Goal: Information Seeking & Learning: Learn about a topic

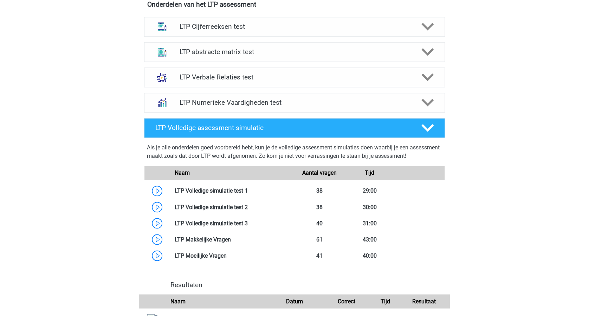
scroll to position [504, 0]
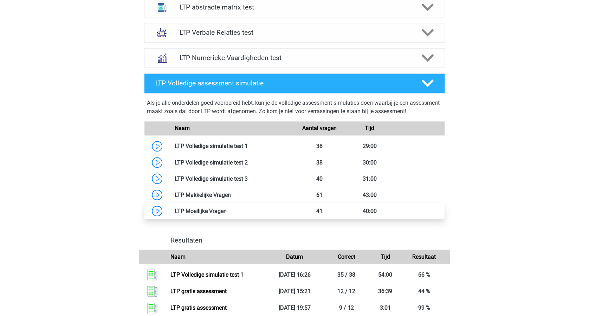
click at [227, 213] on link at bounding box center [227, 210] width 0 height 7
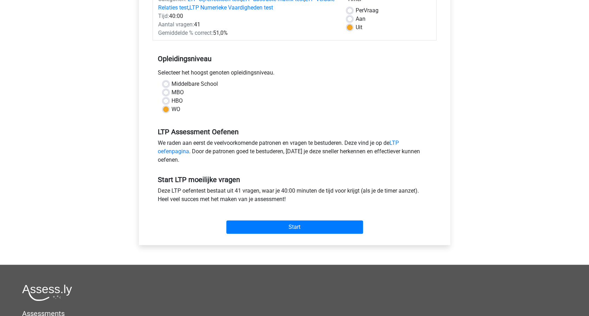
scroll to position [234, 0]
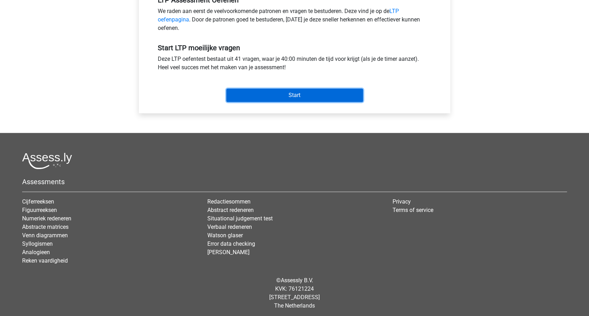
click at [313, 95] on input "Start" at bounding box center [294, 95] width 137 height 13
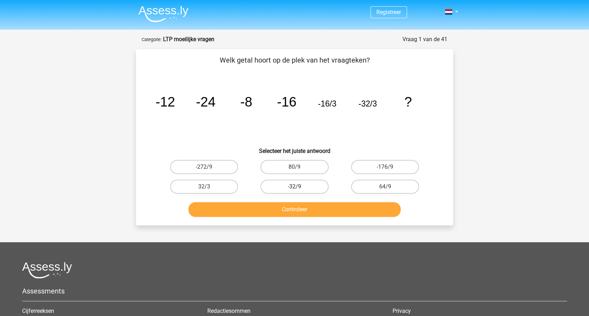
click at [299, 185] on label "-32/9" at bounding box center [294, 187] width 68 height 14
click at [299, 187] on input "-32/9" at bounding box center [297, 189] width 5 height 5
radio input "true"
click at [310, 208] on button "Controleer" at bounding box center [294, 209] width 213 height 15
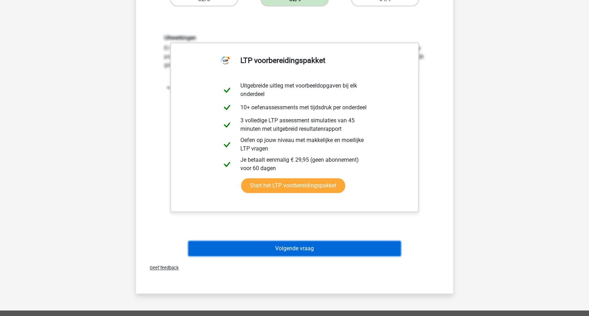
click at [340, 244] on button "Volgende vraag" at bounding box center [294, 248] width 213 height 15
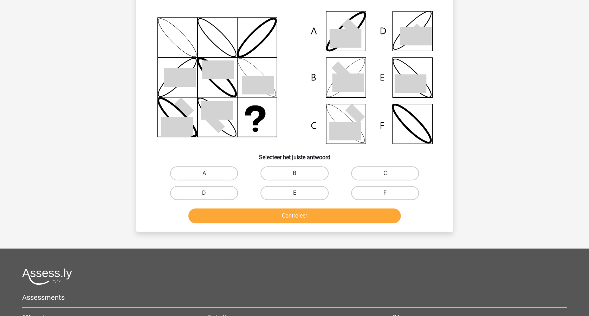
scroll to position [35, 0]
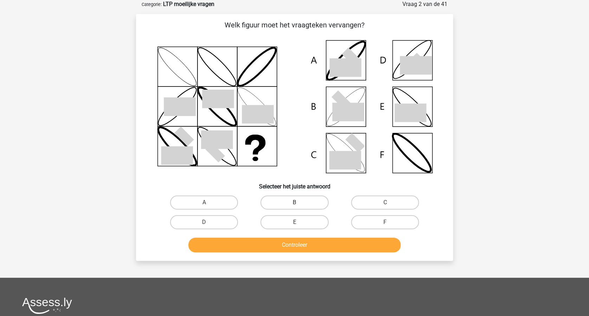
click at [291, 203] on label "B" at bounding box center [294, 202] width 68 height 14
click at [295, 203] on input "B" at bounding box center [297, 204] width 5 height 5
radio input "true"
click at [329, 246] on button "Controleer" at bounding box center [294, 245] width 213 height 15
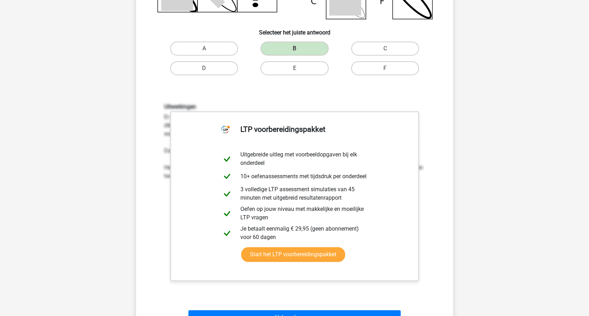
scroll to position [222, 0]
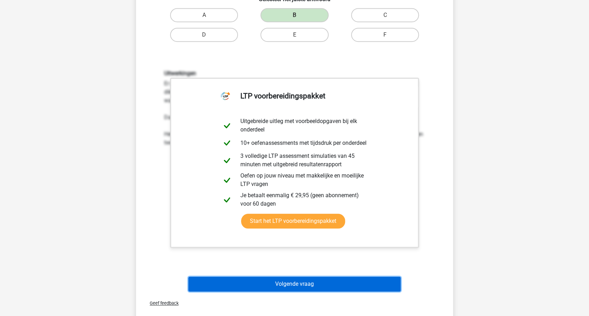
click at [343, 281] on button "Volgende vraag" at bounding box center [294, 284] width 213 height 15
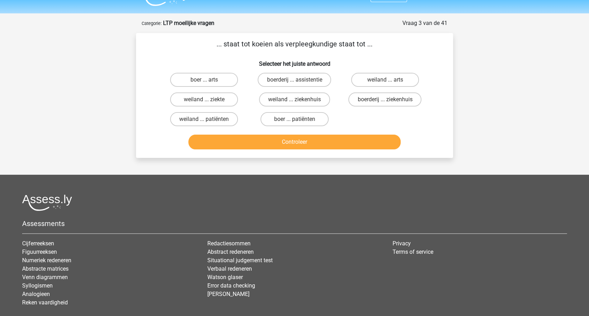
scroll to position [0, 0]
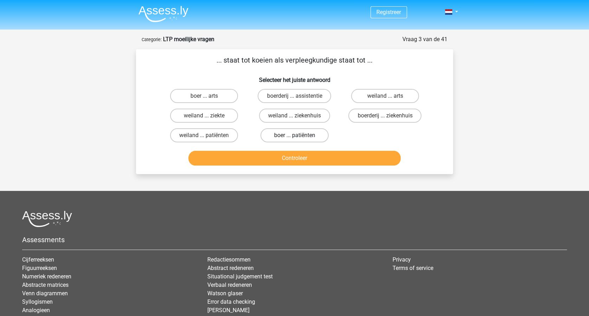
click at [296, 133] on label "boer ... patiënten" at bounding box center [294, 135] width 68 height 14
click at [296, 135] on input "boer ... patiënten" at bounding box center [297, 137] width 5 height 5
radio input "true"
click at [312, 155] on button "Controleer" at bounding box center [294, 158] width 213 height 15
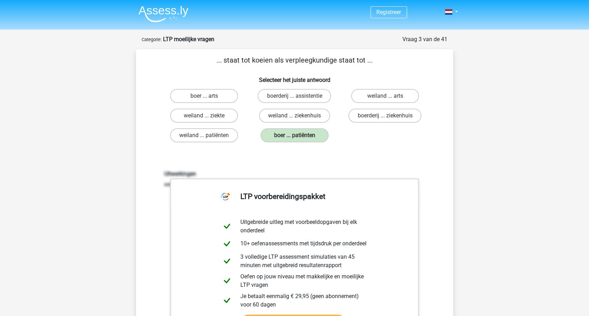
scroll to position [234, 0]
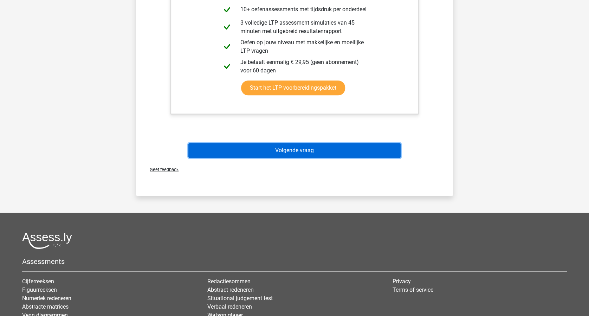
click at [315, 156] on button "Volgende vraag" at bounding box center [294, 150] width 213 height 15
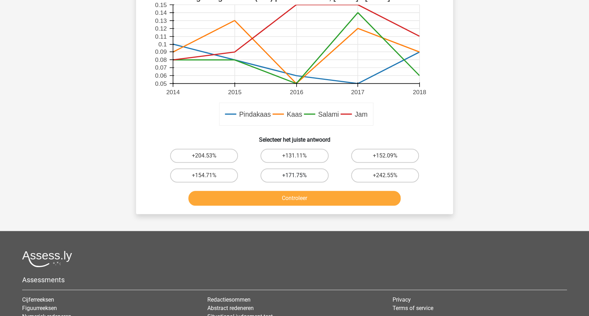
click at [301, 177] on label "+171.75%" at bounding box center [294, 175] width 68 height 14
click at [299, 177] on input "+171.75%" at bounding box center [297, 177] width 5 height 5
radio input "true"
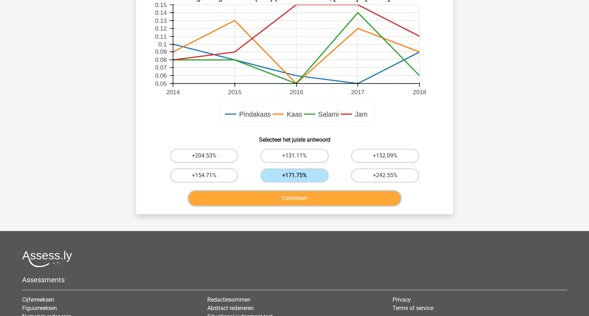
click at [340, 195] on button "Controleer" at bounding box center [294, 198] width 213 height 15
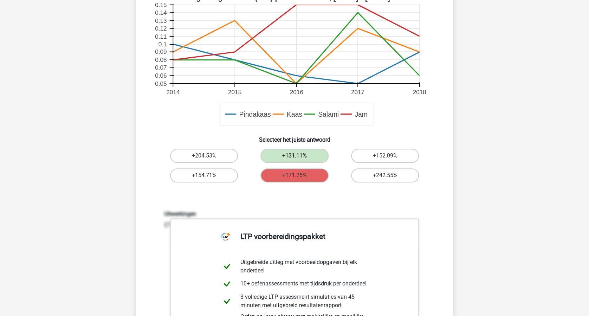
scroll to position [468, 0]
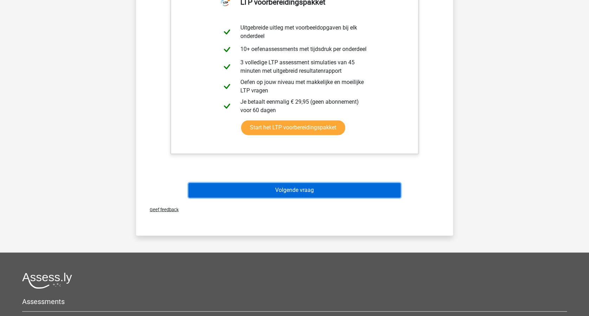
click at [337, 192] on button "Volgende vraag" at bounding box center [294, 190] width 213 height 15
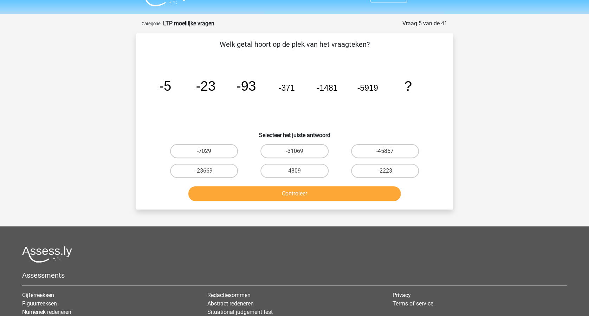
scroll to position [0, 0]
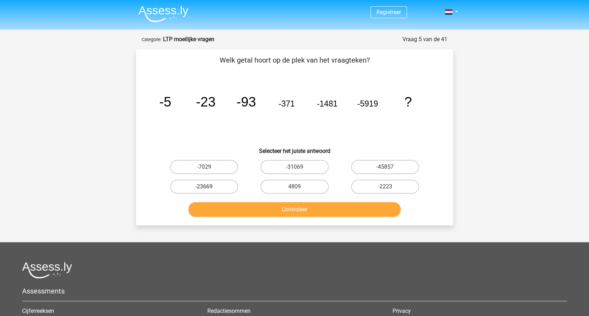
click at [203, 186] on label "-23669" at bounding box center [204, 187] width 68 height 14
click at [204, 187] on input "-23669" at bounding box center [206, 189] width 5 height 5
radio input "true"
click at [312, 210] on button "Controleer" at bounding box center [294, 209] width 213 height 15
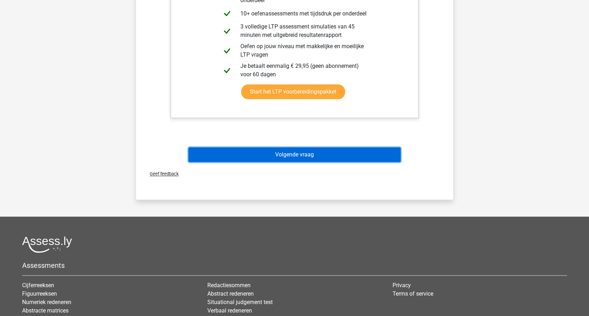
click at [303, 150] on button "Volgende vraag" at bounding box center [294, 154] width 213 height 15
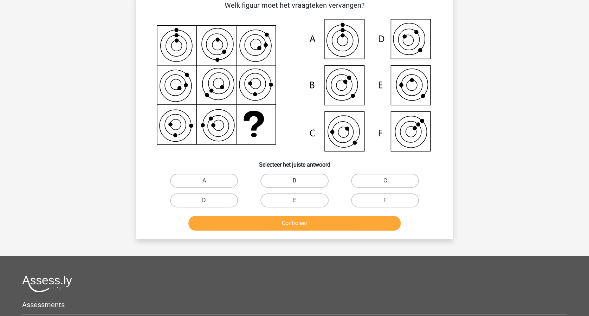
scroll to position [35, 0]
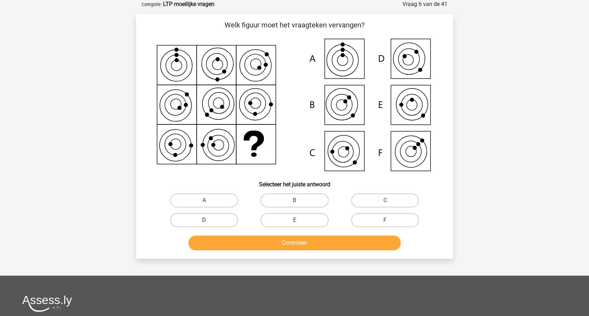
click at [206, 218] on label "D" at bounding box center [204, 220] width 68 height 14
click at [206, 220] on input "D" at bounding box center [206, 222] width 5 height 5
radio input "true"
click at [292, 242] on button "Controleer" at bounding box center [294, 242] width 213 height 15
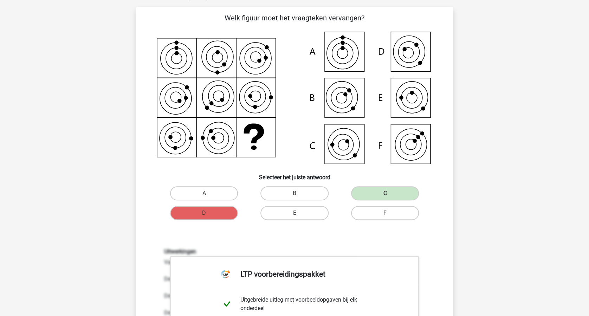
scroll to position [0, 0]
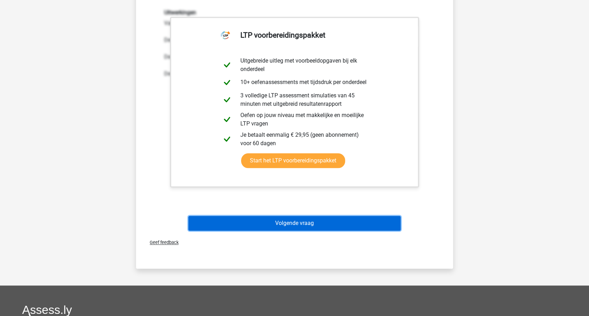
click at [337, 219] on button "Volgende vraag" at bounding box center [294, 223] width 213 height 15
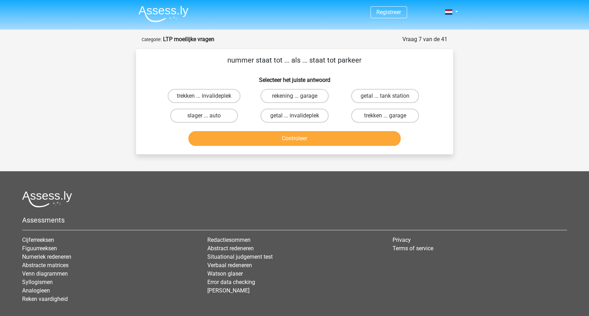
click at [387, 116] on input "trekken ... garage" at bounding box center [387, 118] width 5 height 5
radio input "true"
click at [304, 138] on button "Controleer" at bounding box center [294, 138] width 213 height 15
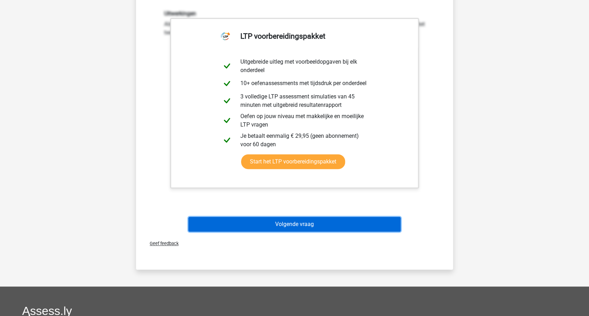
click at [354, 222] on button "Volgende vraag" at bounding box center [294, 224] width 213 height 15
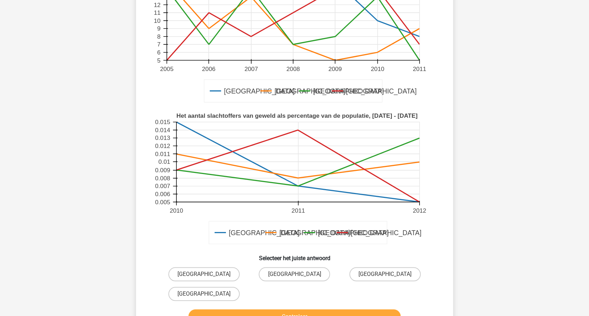
scroll to position [176, 0]
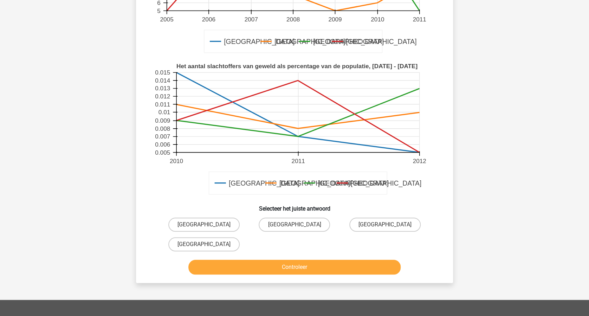
click at [299, 225] on div "Amsterdam" at bounding box center [294, 225] width 85 height 14
click at [345, 266] on button "Controleer" at bounding box center [294, 267] width 213 height 15
click at [275, 221] on label "Amsterdam" at bounding box center [294, 225] width 71 height 14
click at [295, 225] on input "Amsterdam" at bounding box center [297, 227] width 5 height 5
radio input "true"
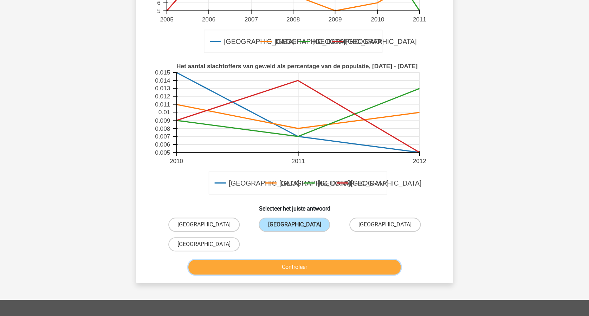
click at [306, 262] on button "Controleer" at bounding box center [294, 267] width 213 height 15
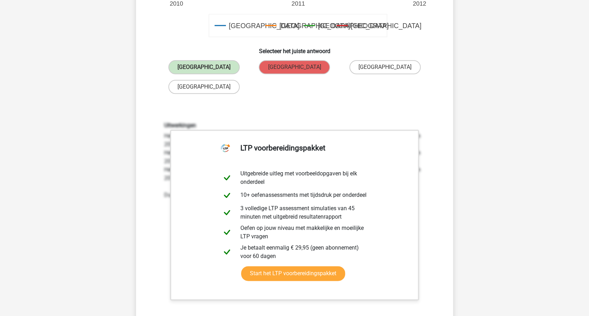
scroll to position [363, 0]
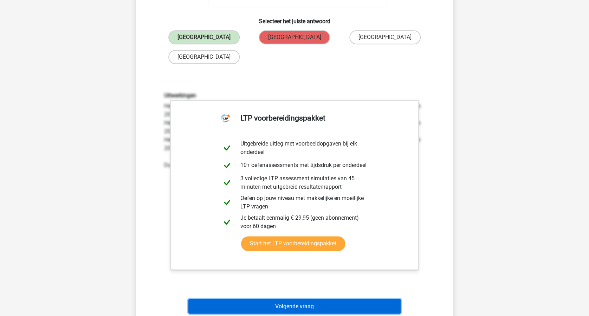
click at [337, 305] on button "Volgende vraag" at bounding box center [294, 306] width 213 height 15
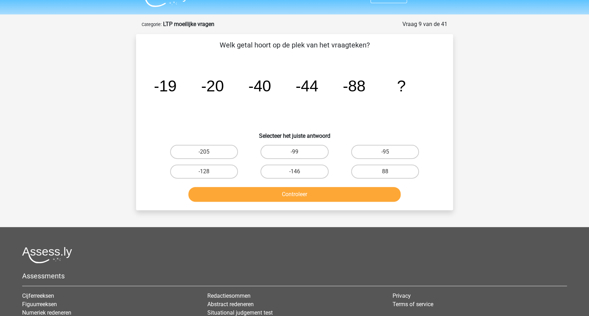
scroll to position [0, 0]
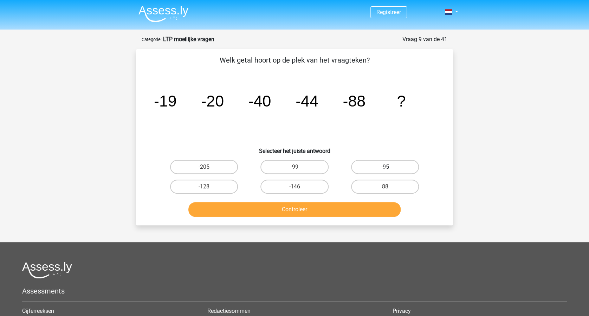
click at [384, 166] on label "-95" at bounding box center [385, 167] width 68 height 14
click at [385, 167] on input "-95" at bounding box center [387, 169] width 5 height 5
radio input "true"
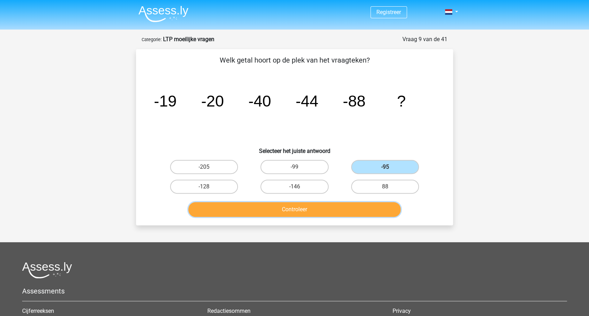
click at [313, 205] on button "Controleer" at bounding box center [294, 209] width 213 height 15
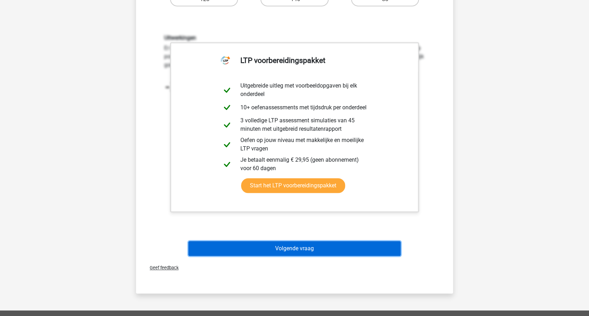
click at [324, 244] on button "Volgende vraag" at bounding box center [294, 248] width 213 height 15
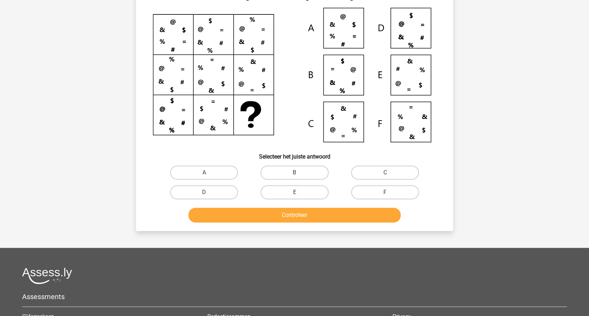
scroll to position [35, 0]
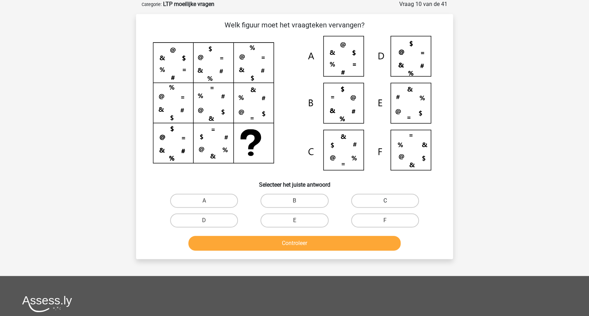
click at [377, 200] on label "C" at bounding box center [385, 201] width 68 height 14
click at [385, 201] on input "C" at bounding box center [387, 203] width 5 height 5
radio input "true"
click at [312, 242] on button "Controleer" at bounding box center [294, 243] width 213 height 15
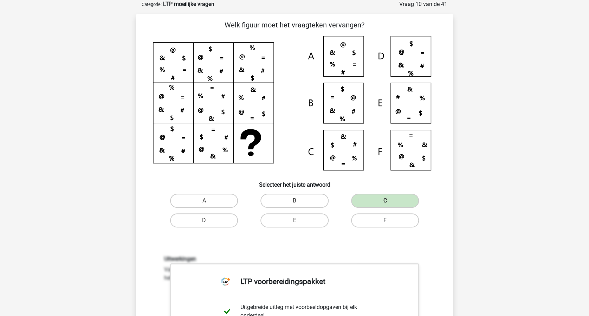
scroll to position [316, 0]
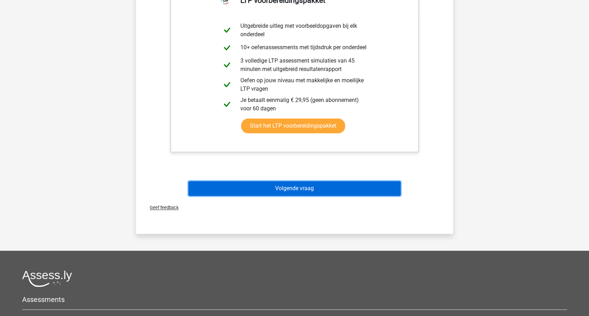
click at [321, 186] on button "Volgende vraag" at bounding box center [294, 188] width 213 height 15
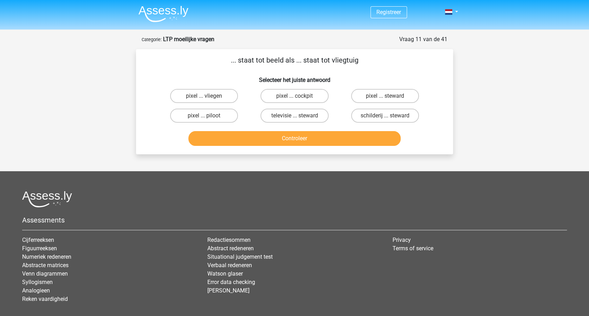
scroll to position [0, 0]
click at [291, 93] on label "pixel ... cockpit" at bounding box center [294, 96] width 68 height 14
click at [295, 96] on input "pixel ... cockpit" at bounding box center [297, 98] width 5 height 5
radio input "true"
click at [318, 132] on button "Controleer" at bounding box center [294, 138] width 213 height 15
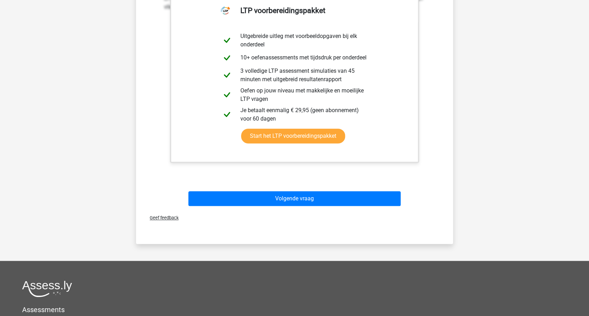
scroll to position [234, 0]
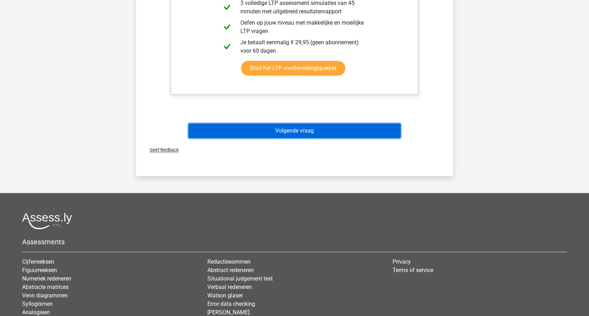
click at [323, 132] on button "Volgende vraag" at bounding box center [294, 130] width 213 height 15
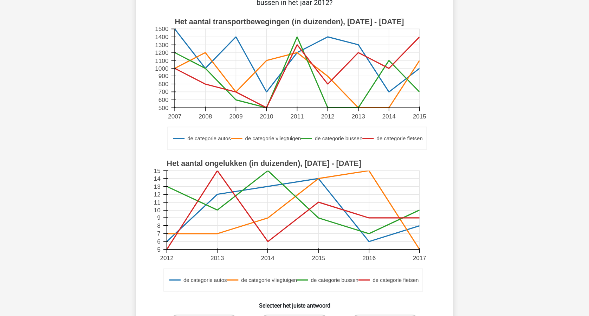
scroll to position [270, 0]
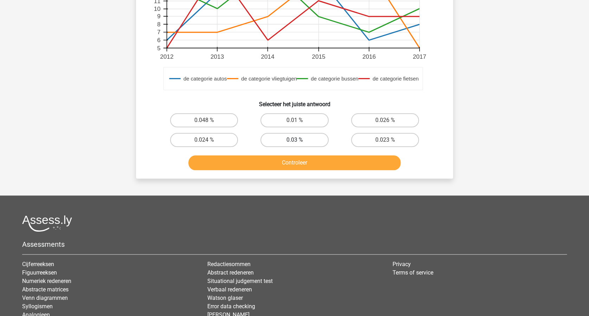
click at [300, 139] on label "0.03 %" at bounding box center [294, 140] width 68 height 14
click at [299, 140] on input "0.03 %" at bounding box center [297, 142] width 5 height 5
radio input "true"
click at [318, 162] on button "Controleer" at bounding box center [294, 162] width 213 height 15
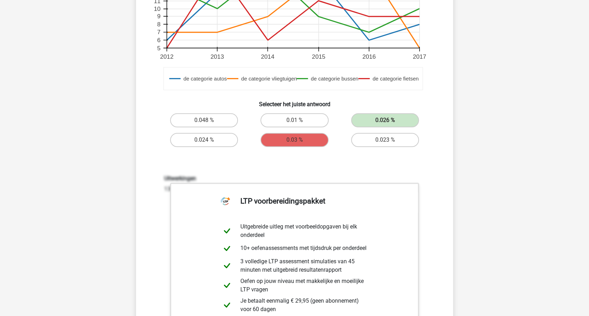
scroll to position [504, 0]
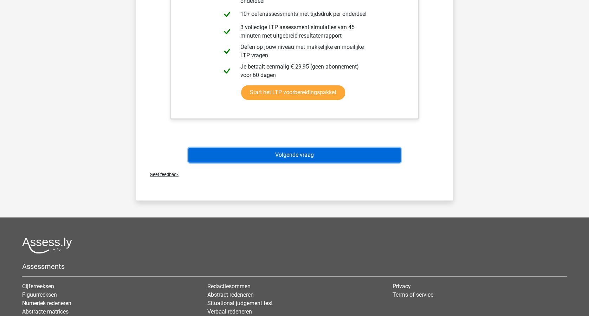
drag, startPoint x: 324, startPoint y: 155, endPoint x: 332, endPoint y: 153, distance: 7.9
click at [324, 155] on button "Volgende vraag" at bounding box center [294, 155] width 213 height 15
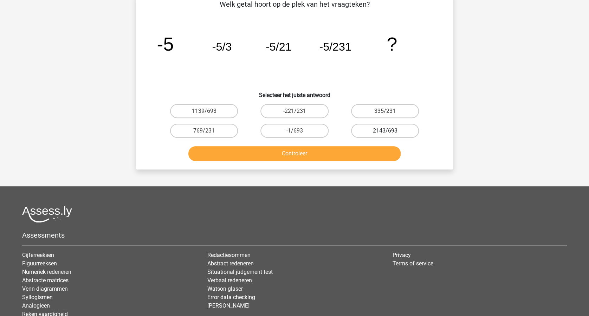
scroll to position [35, 0]
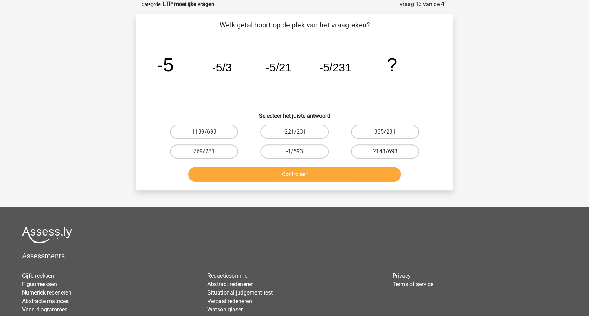
click at [314, 146] on label "-1/693" at bounding box center [294, 151] width 68 height 14
click at [299, 151] on input "-1/693" at bounding box center [297, 153] width 5 height 5
radio input "true"
click at [318, 169] on button "Controleer" at bounding box center [294, 174] width 213 height 15
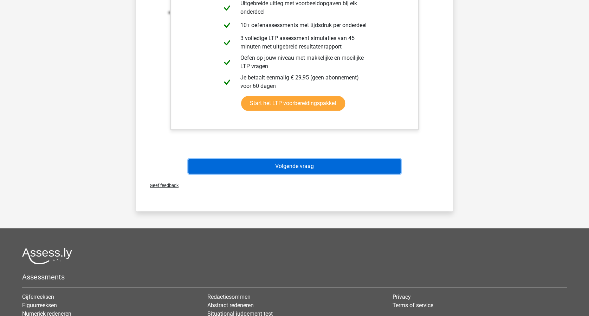
click at [325, 166] on button "Volgende vraag" at bounding box center [294, 166] width 213 height 15
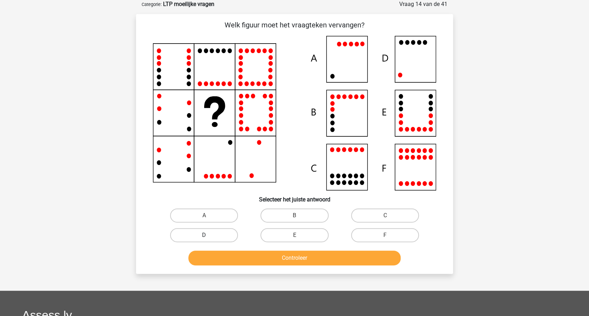
click at [215, 233] on label "D" at bounding box center [204, 235] width 68 height 14
click at [209, 235] on input "D" at bounding box center [206, 237] width 5 height 5
radio input "true"
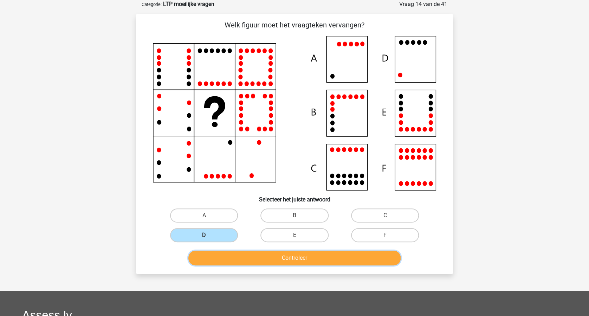
click at [295, 258] on button "Controleer" at bounding box center [294, 258] width 213 height 15
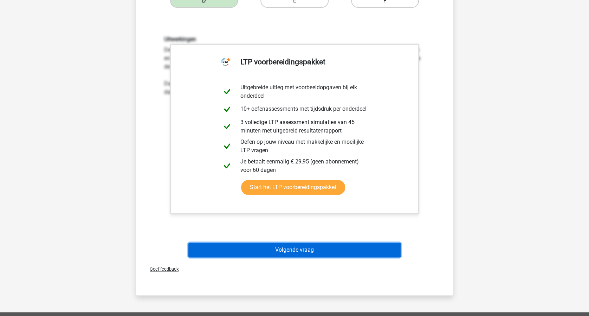
click at [330, 251] on button "Volgende vraag" at bounding box center [294, 249] width 213 height 15
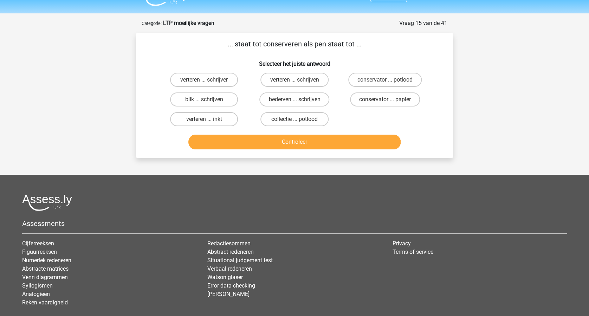
scroll to position [0, 0]
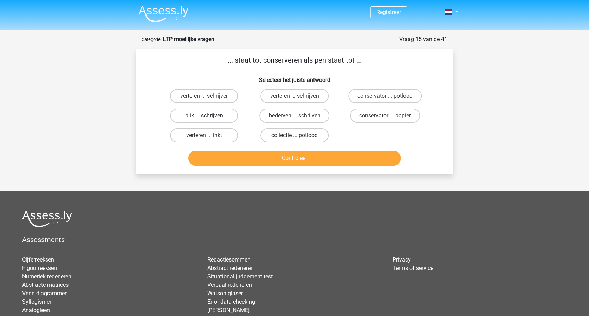
click at [196, 114] on label "blik ... schrijven" at bounding box center [204, 116] width 68 height 14
click at [204, 116] on input "blik ... schrijven" at bounding box center [206, 118] width 5 height 5
radio input "true"
click at [273, 150] on div "Controleer" at bounding box center [294, 156] width 295 height 23
click at [300, 157] on button "Controleer" at bounding box center [294, 158] width 213 height 15
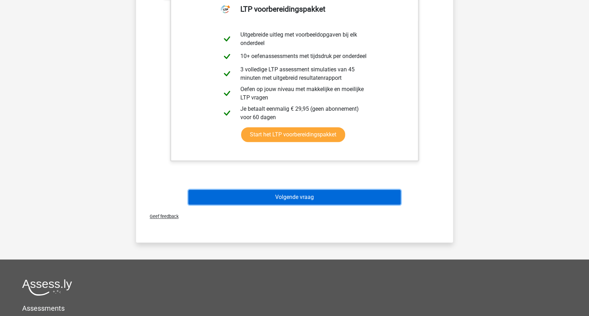
click at [297, 195] on button "Volgende vraag" at bounding box center [294, 197] width 213 height 15
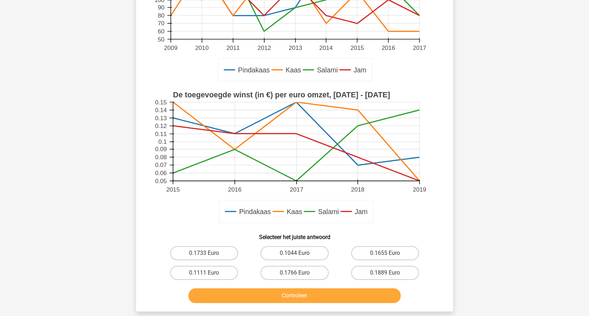
scroll to position [222, 0]
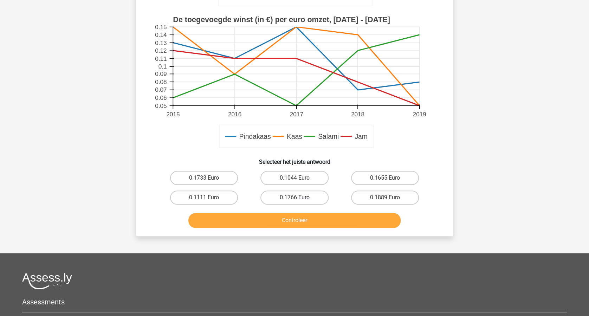
click at [296, 195] on label "0.1766 Euro" at bounding box center [294, 197] width 68 height 14
click at [296, 198] on input "0.1766 Euro" at bounding box center [297, 200] width 5 height 5
radio input "true"
click at [294, 215] on button "Controleer" at bounding box center [294, 220] width 213 height 15
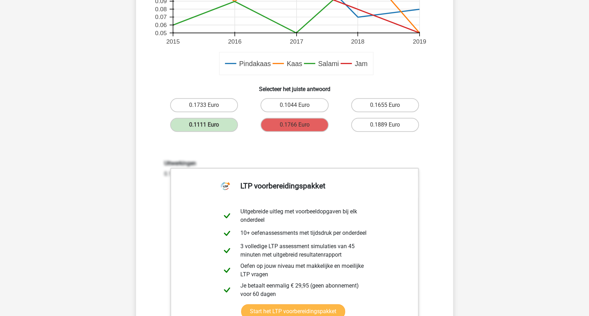
scroll to position [363, 0]
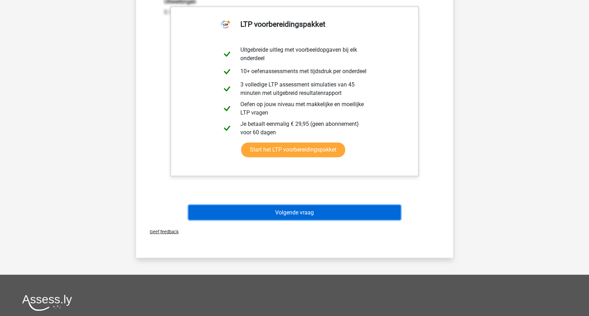
click at [301, 211] on button "Volgende vraag" at bounding box center [294, 212] width 213 height 15
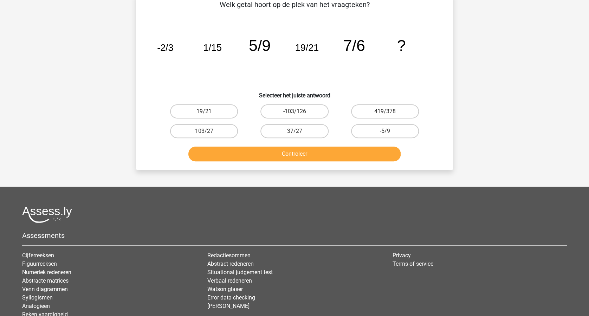
scroll to position [35, 0]
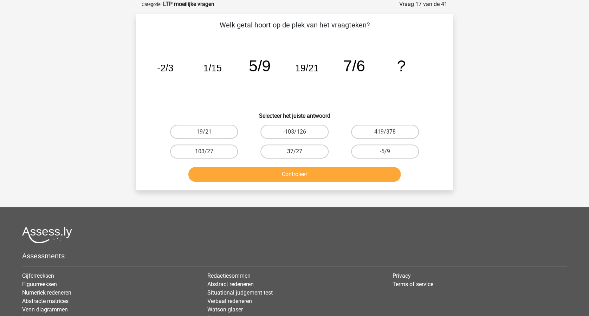
click at [309, 153] on label "37/27" at bounding box center [294, 151] width 68 height 14
click at [299, 153] on input "37/27" at bounding box center [297, 153] width 5 height 5
radio input "true"
click at [300, 171] on button "Controleer" at bounding box center [294, 174] width 213 height 15
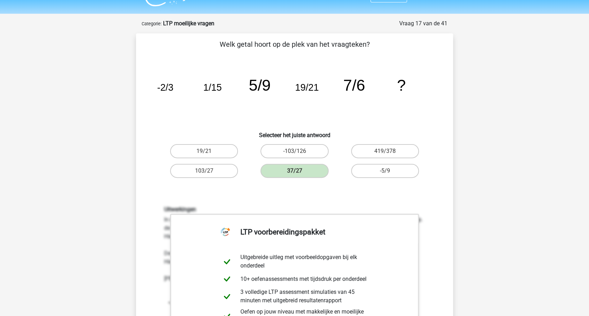
scroll to position [0, 0]
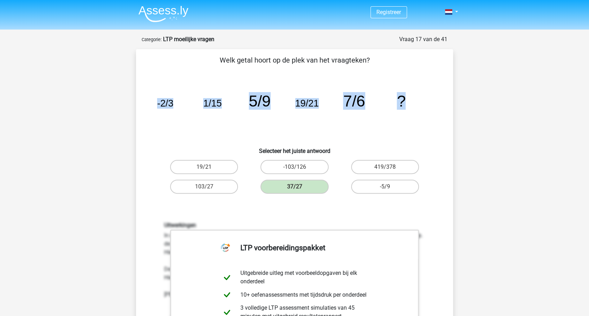
drag, startPoint x: 157, startPoint y: 101, endPoint x: 412, endPoint y: 108, distance: 254.5
click at [412, 108] on icon "image/svg+xml -2/3 1/15 5/9 19/21 7/6 ?" at bounding box center [294, 106] width 283 height 71
copy g "-2/3 1/15 5/9 19/21 7/6 ?"
click at [422, 141] on icon "image/svg+xml -2/3 1/15 5/9 19/21 7/6 ?" at bounding box center [294, 106] width 283 height 71
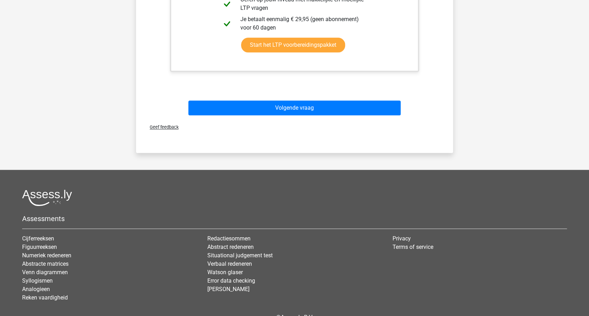
scroll to position [281, 0]
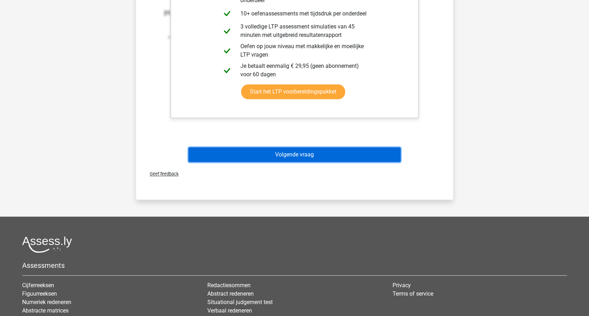
click at [308, 151] on button "Volgende vraag" at bounding box center [294, 154] width 213 height 15
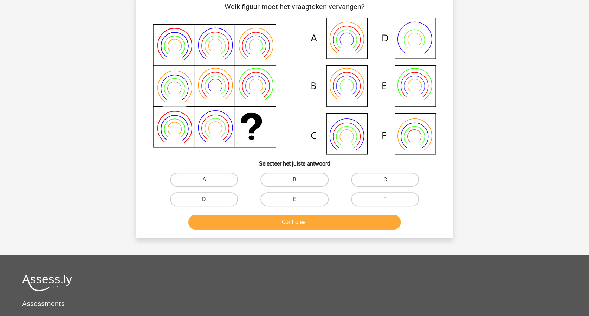
scroll to position [35, 0]
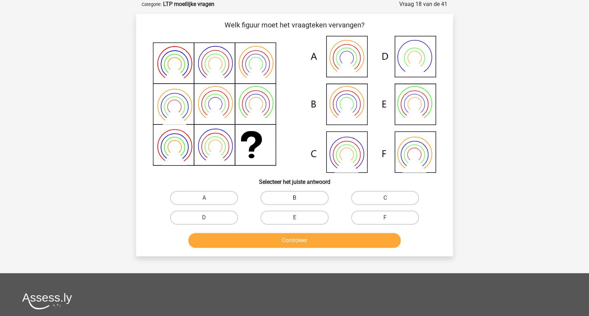
click at [279, 194] on label "B" at bounding box center [294, 198] width 68 height 14
click at [295, 198] on input "B" at bounding box center [297, 200] width 5 height 5
radio input "true"
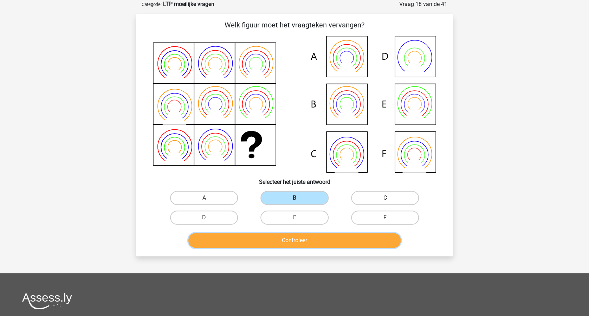
click at [288, 239] on button "Controleer" at bounding box center [294, 240] width 213 height 15
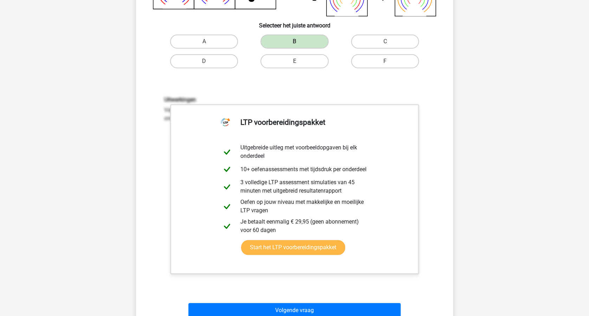
scroll to position [222, 0]
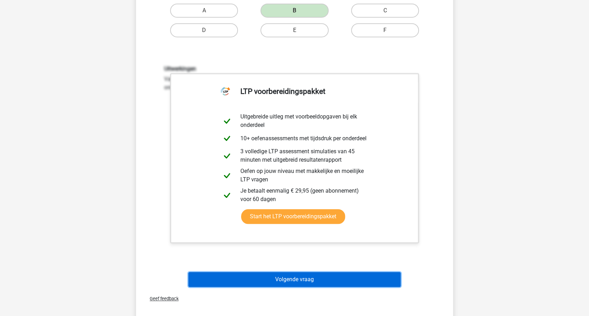
click at [336, 279] on button "Volgende vraag" at bounding box center [294, 279] width 213 height 15
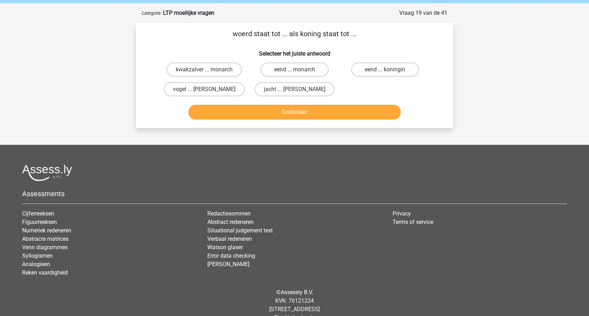
scroll to position [0, 0]
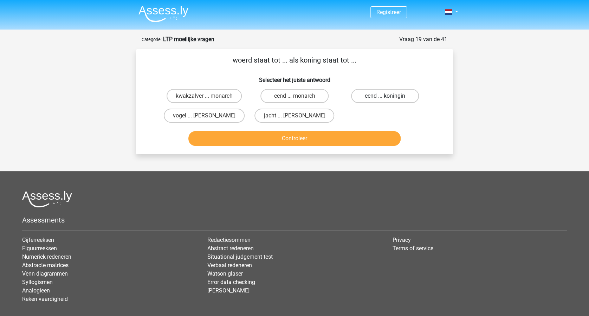
click at [377, 96] on label "eend ... koningin" at bounding box center [385, 96] width 68 height 14
click at [385, 96] on input "eend ... koningin" at bounding box center [387, 98] width 5 height 5
radio input "true"
click at [315, 139] on button "Controleer" at bounding box center [294, 138] width 213 height 15
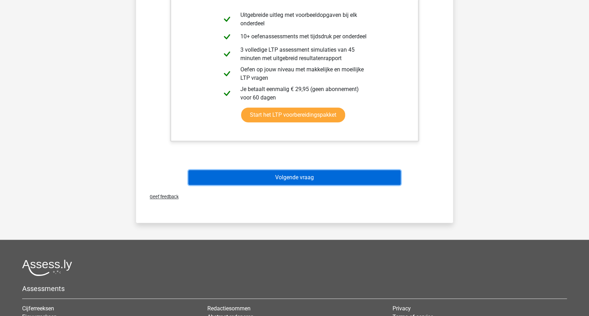
click at [329, 174] on button "Volgende vraag" at bounding box center [294, 177] width 213 height 15
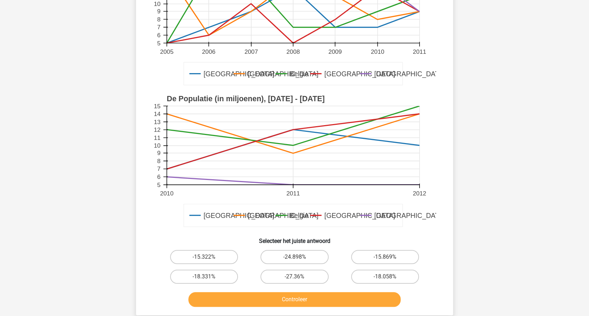
scroll to position [176, 0]
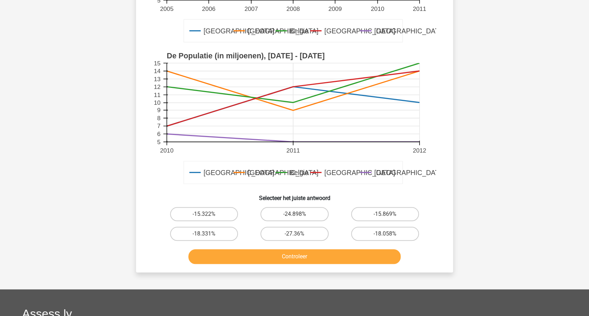
click at [298, 214] on input "-24.898%" at bounding box center [297, 216] width 5 height 5
radio input "true"
click at [317, 255] on button "Controleer" at bounding box center [294, 256] width 213 height 15
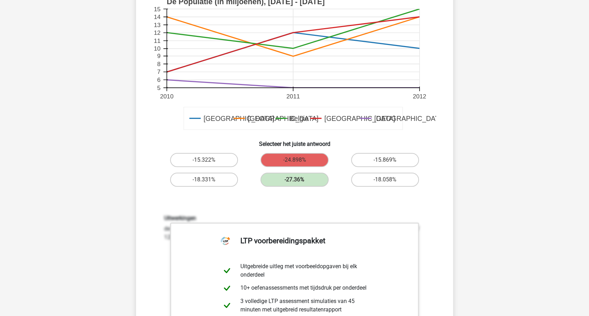
scroll to position [363, 0]
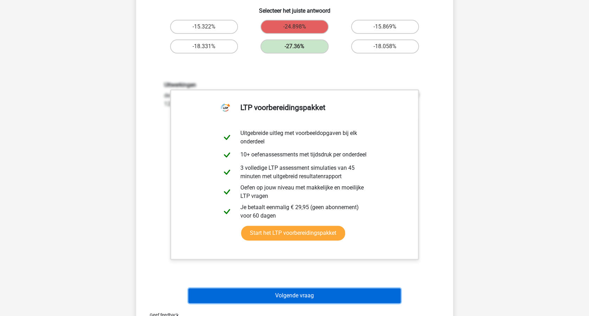
click at [315, 293] on button "Volgende vraag" at bounding box center [294, 295] width 213 height 15
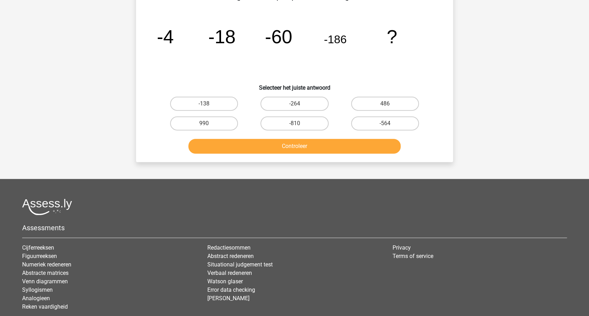
scroll to position [35, 0]
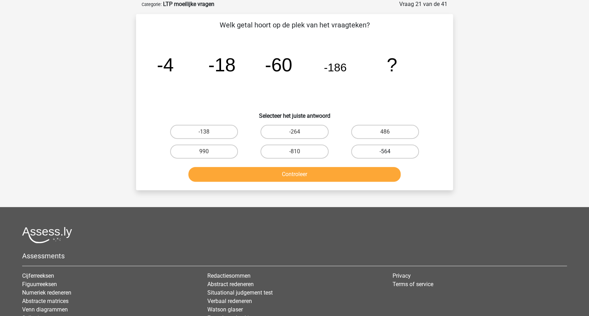
click at [382, 150] on label "-564" at bounding box center [385, 151] width 68 height 14
click at [385, 151] on input "-564" at bounding box center [387, 153] width 5 height 5
radio input "true"
click at [319, 173] on button "Controleer" at bounding box center [294, 174] width 213 height 15
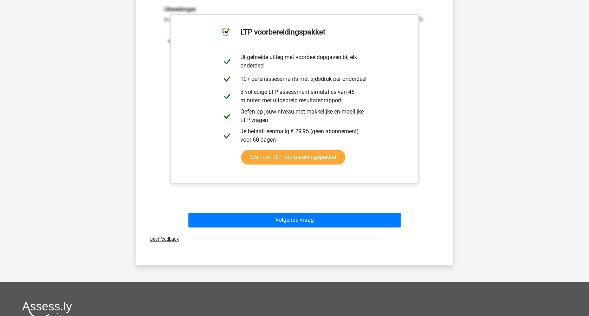
scroll to position [270, 0]
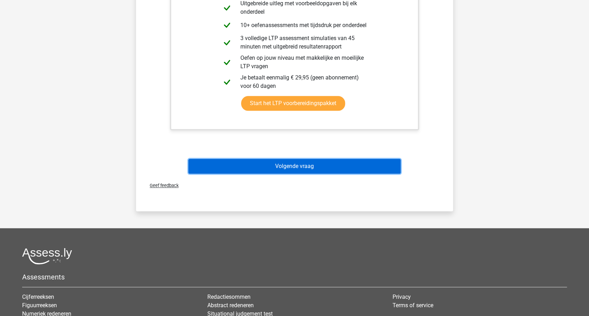
click at [352, 167] on button "Volgende vraag" at bounding box center [294, 166] width 213 height 15
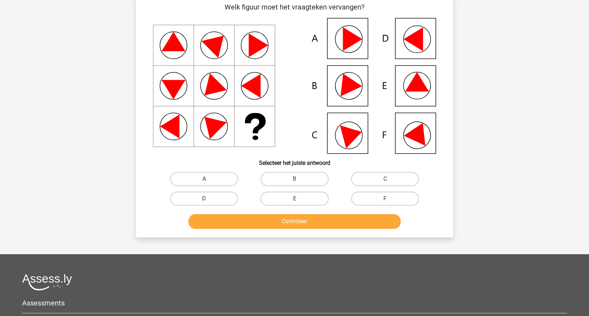
scroll to position [35, 0]
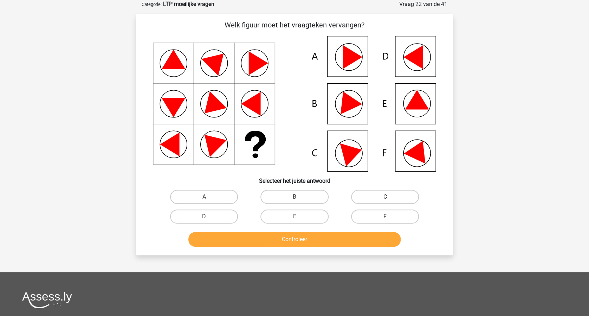
click at [381, 213] on label "F" at bounding box center [385, 216] width 68 height 14
click at [385, 216] on input "F" at bounding box center [387, 218] width 5 height 5
radio input "true"
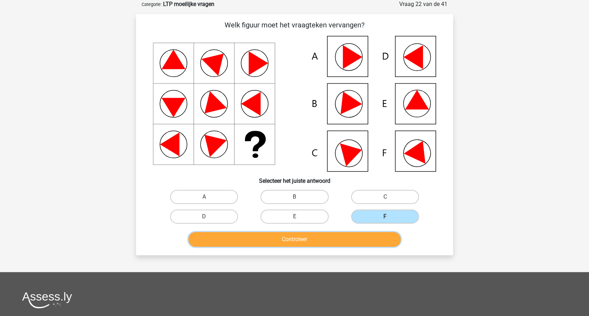
click at [349, 239] on button "Controleer" at bounding box center [294, 239] width 213 height 15
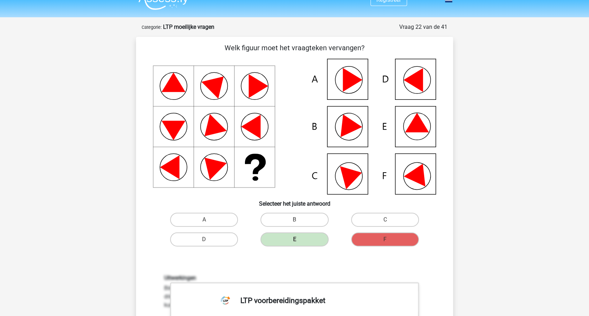
scroll to position [0, 0]
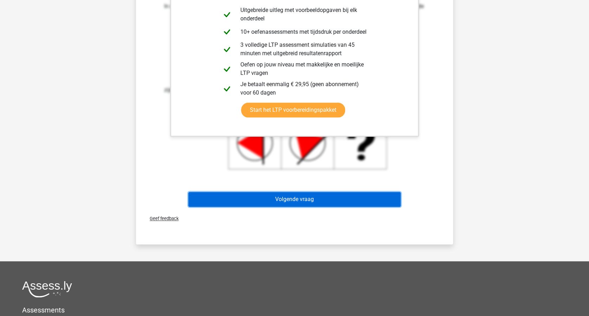
click at [325, 197] on button "Volgende vraag" at bounding box center [294, 199] width 213 height 15
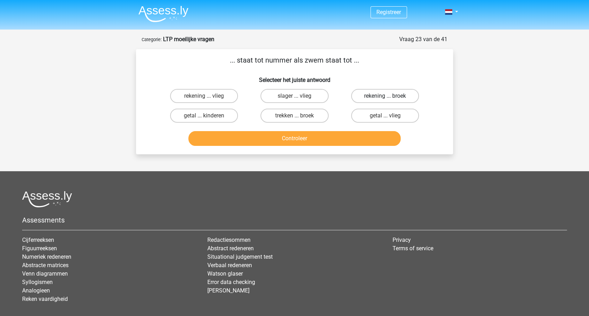
click at [396, 94] on label "rekening ... broek" at bounding box center [385, 96] width 68 height 14
click at [389, 96] on input "rekening ... broek" at bounding box center [387, 98] width 5 height 5
radio input "true"
click at [332, 134] on button "Controleer" at bounding box center [294, 138] width 213 height 15
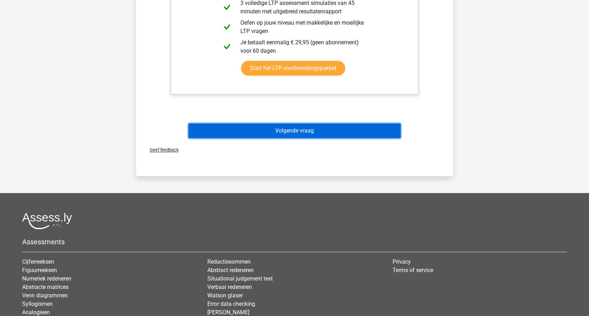
click at [333, 131] on button "Volgende vraag" at bounding box center [294, 130] width 213 height 15
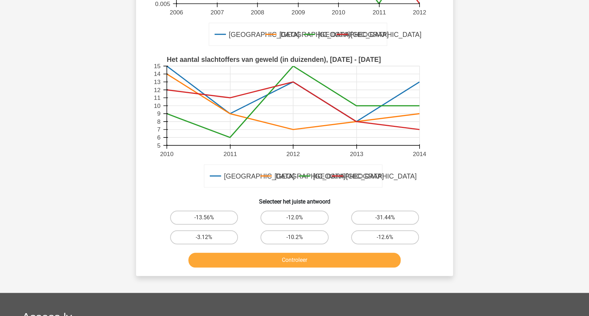
scroll to position [222, 0]
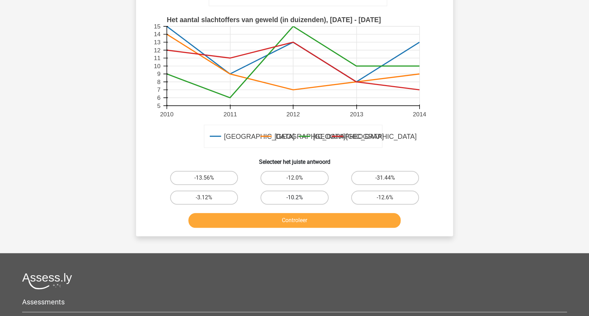
click at [304, 193] on label "-10.2%" at bounding box center [294, 197] width 68 height 14
click at [299, 198] on input "-10.2%" at bounding box center [297, 200] width 5 height 5
radio input "true"
click at [315, 217] on button "Controleer" at bounding box center [294, 220] width 213 height 15
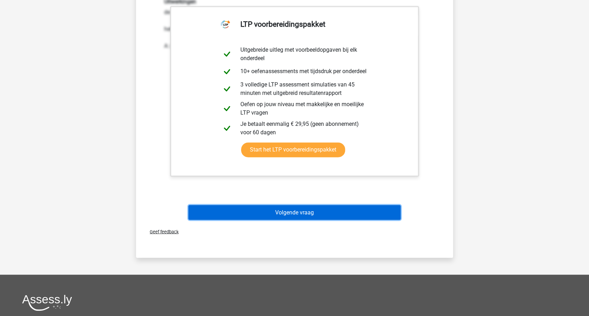
click at [321, 210] on button "Volgende vraag" at bounding box center [294, 212] width 213 height 15
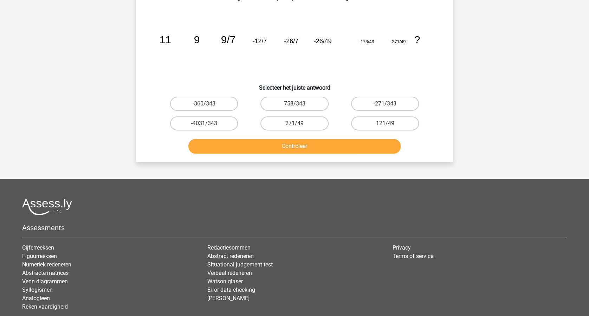
scroll to position [35, 0]
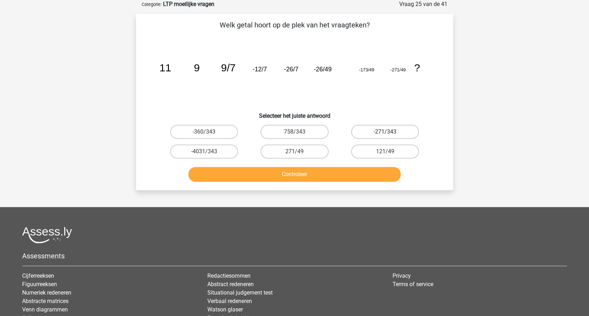
click at [384, 132] on label "-271/343" at bounding box center [385, 132] width 68 height 14
click at [385, 132] on input "-271/343" at bounding box center [387, 134] width 5 height 5
radio input "true"
click at [337, 174] on button "Controleer" at bounding box center [294, 174] width 213 height 15
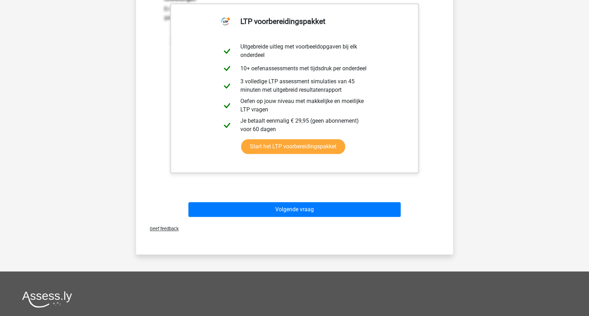
scroll to position [316, 0]
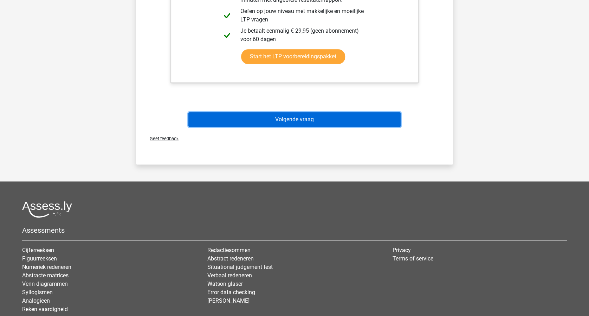
click at [337, 120] on button "Volgende vraag" at bounding box center [294, 119] width 213 height 15
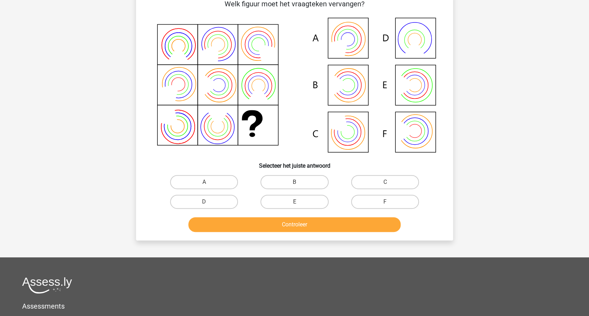
scroll to position [35, 0]
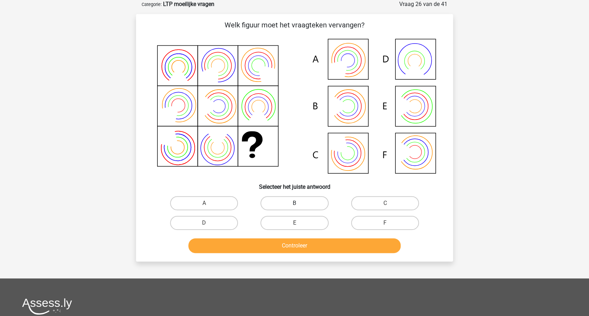
click at [303, 202] on label "B" at bounding box center [294, 203] width 68 height 14
click at [299, 203] on input "B" at bounding box center [297, 205] width 5 height 5
radio input "true"
click at [305, 244] on button "Controleer" at bounding box center [294, 245] width 213 height 15
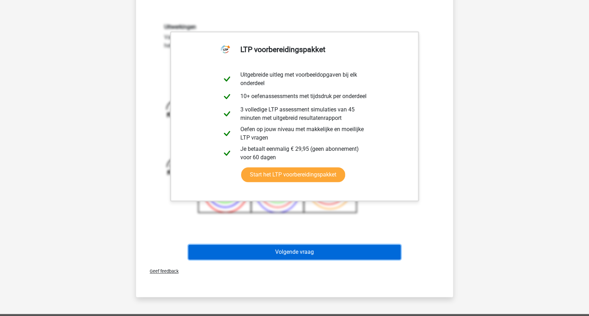
click at [342, 249] on button "Volgende vraag" at bounding box center [294, 252] width 213 height 15
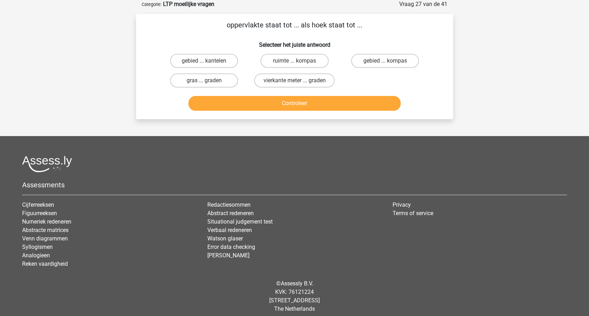
scroll to position [0, 0]
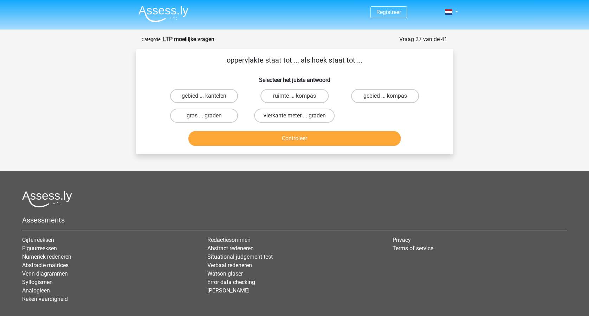
click at [318, 114] on label "vierkante meter ... graden" at bounding box center [294, 116] width 80 height 14
click at [299, 116] on input "vierkante meter ... graden" at bounding box center [297, 118] width 5 height 5
radio input "true"
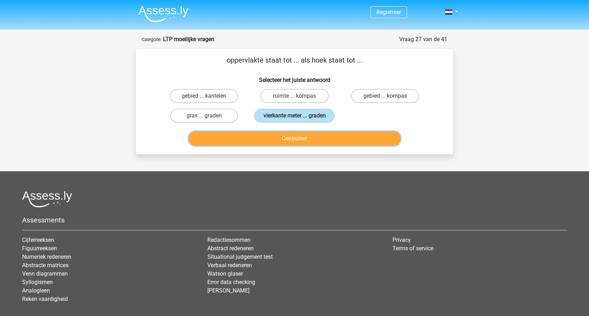
click at [319, 135] on button "Controleer" at bounding box center [294, 138] width 213 height 15
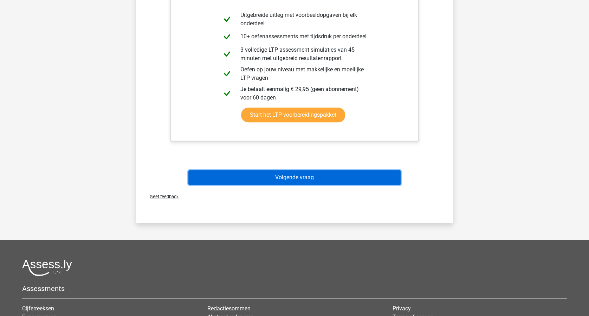
click at [339, 179] on button "Volgende vraag" at bounding box center [294, 177] width 213 height 15
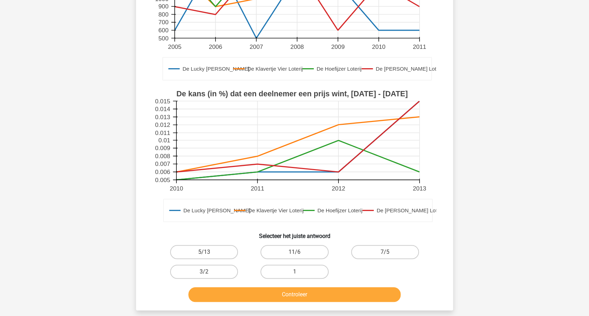
scroll to position [222, 0]
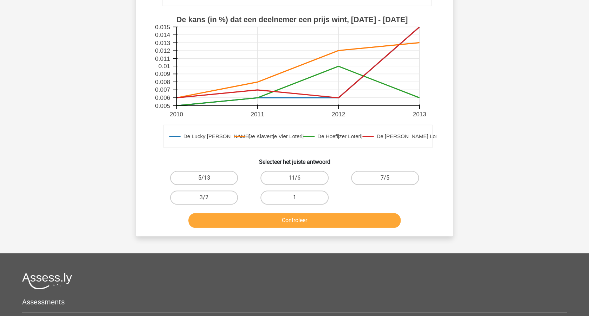
click at [304, 193] on label "1" at bounding box center [294, 197] width 68 height 14
click at [299, 198] on input "1" at bounding box center [297, 200] width 5 height 5
radio input "true"
click at [317, 220] on button "Controleer" at bounding box center [294, 220] width 213 height 15
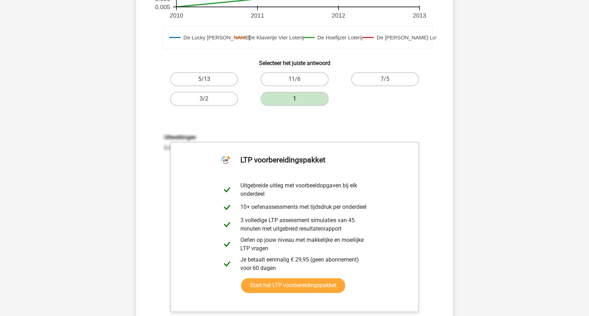
scroll to position [410, 0]
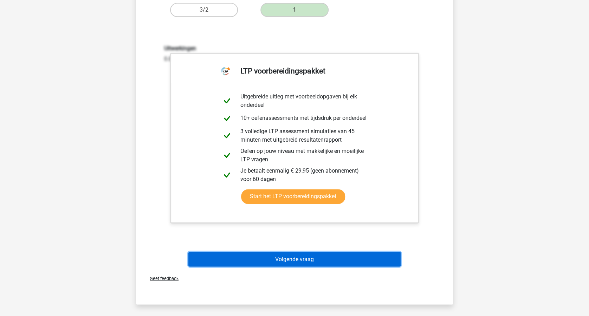
click at [328, 257] on button "Volgende vraag" at bounding box center [294, 259] width 213 height 15
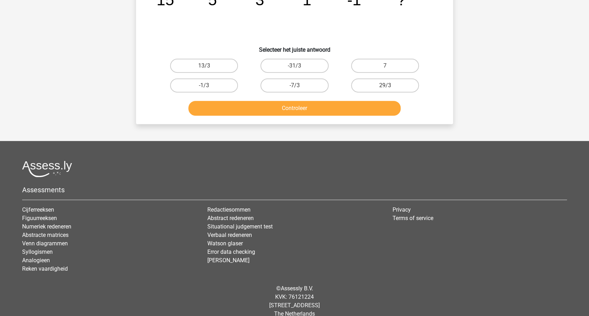
scroll to position [35, 0]
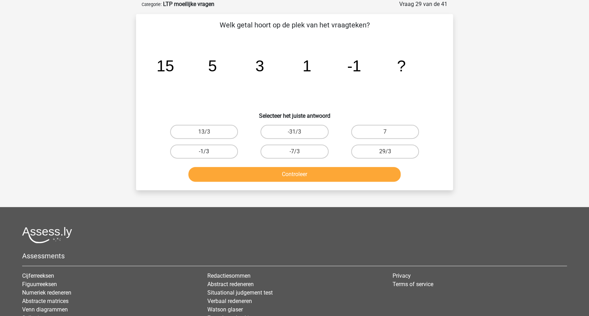
click at [205, 147] on label "-1/3" at bounding box center [204, 151] width 68 height 14
click at [205, 151] on input "-1/3" at bounding box center [206, 153] width 5 height 5
radio input "true"
click at [295, 172] on button "Controleer" at bounding box center [294, 174] width 213 height 15
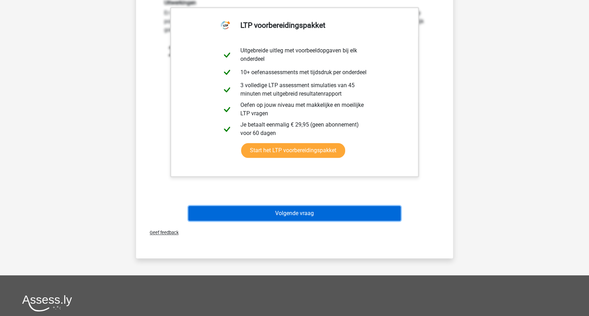
click at [318, 211] on button "Volgende vraag" at bounding box center [294, 213] width 213 height 15
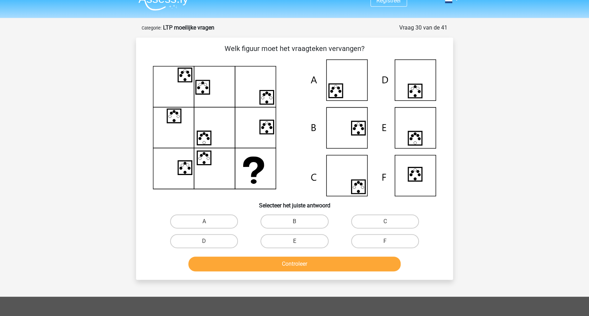
scroll to position [0, 0]
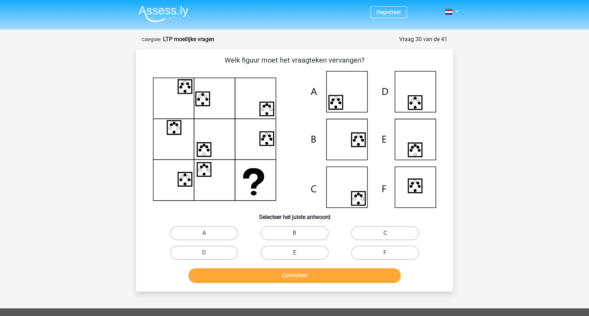
click at [376, 230] on label "C" at bounding box center [385, 233] width 68 height 14
click at [385, 233] on input "C" at bounding box center [387, 235] width 5 height 5
radio input "true"
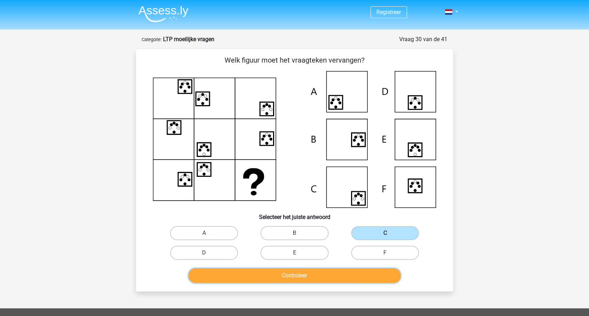
click at [343, 273] on button "Controleer" at bounding box center [294, 275] width 213 height 15
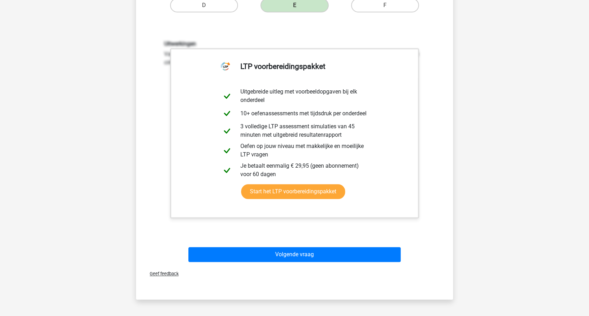
scroll to position [328, 0]
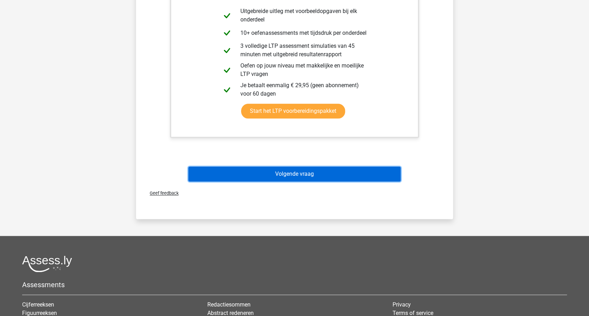
click at [326, 175] on button "Volgende vraag" at bounding box center [294, 174] width 213 height 15
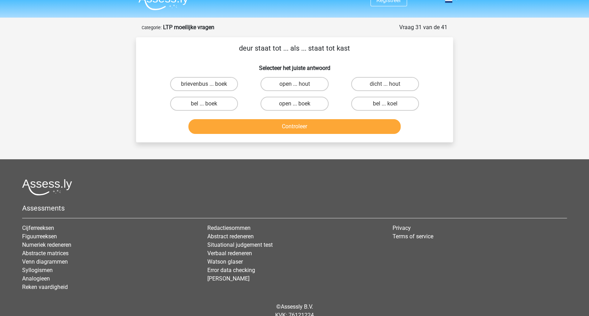
scroll to position [0, 0]
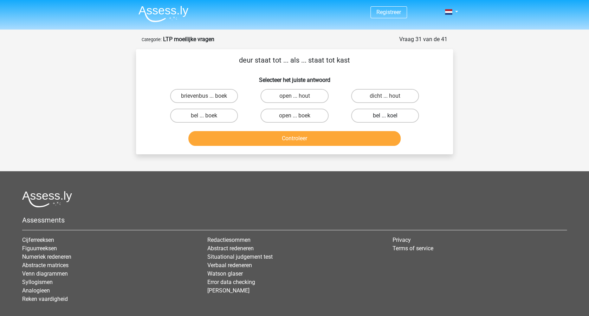
click at [381, 112] on label "bel ... koel" at bounding box center [385, 116] width 68 height 14
click at [385, 116] on input "bel ... koel" at bounding box center [387, 118] width 5 height 5
radio input "true"
click at [309, 133] on button "Controleer" at bounding box center [294, 138] width 213 height 15
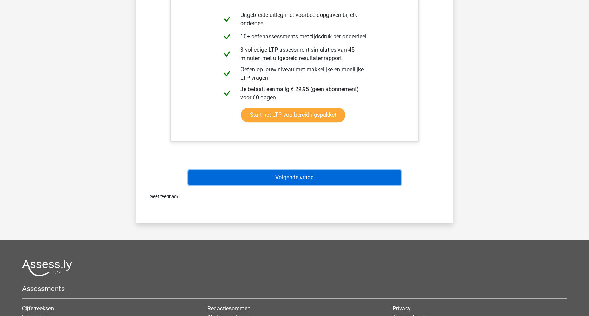
click at [334, 177] on button "Volgende vraag" at bounding box center [294, 177] width 213 height 15
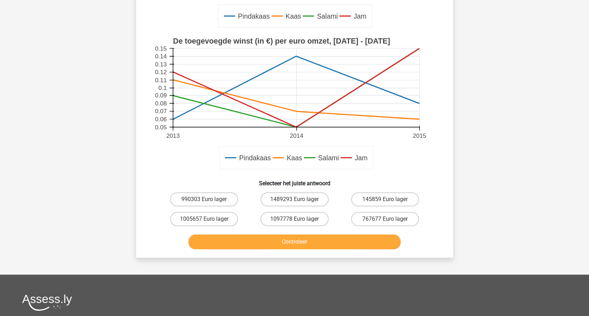
scroll to position [222, 0]
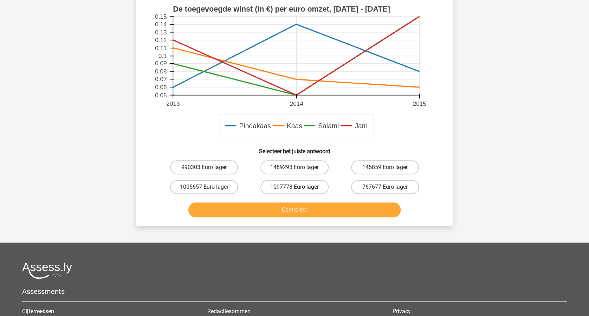
click at [323, 183] on label "1097778 Euro lager" at bounding box center [294, 187] width 68 height 14
click at [299, 187] on input "1097778 Euro lager" at bounding box center [297, 189] width 5 height 5
radio input "true"
click at [320, 210] on button "Controleer" at bounding box center [294, 209] width 213 height 15
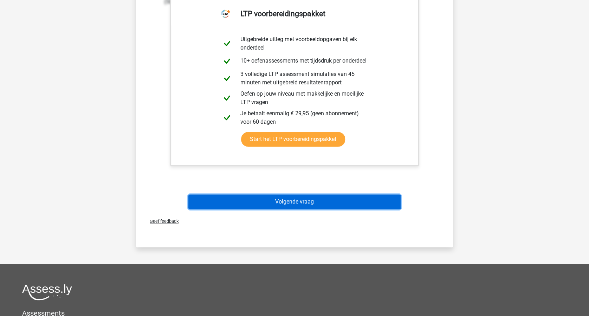
click at [342, 199] on button "Volgende vraag" at bounding box center [294, 201] width 213 height 15
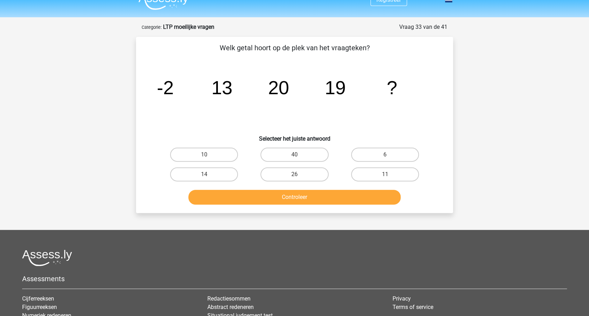
scroll to position [0, 0]
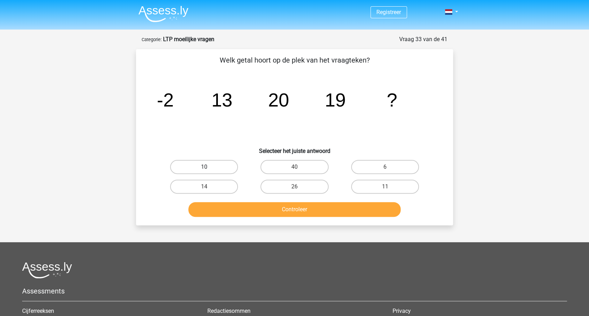
click at [213, 167] on label "10" at bounding box center [204, 167] width 68 height 14
click at [209, 167] on input "10" at bounding box center [206, 169] width 5 height 5
radio input "true"
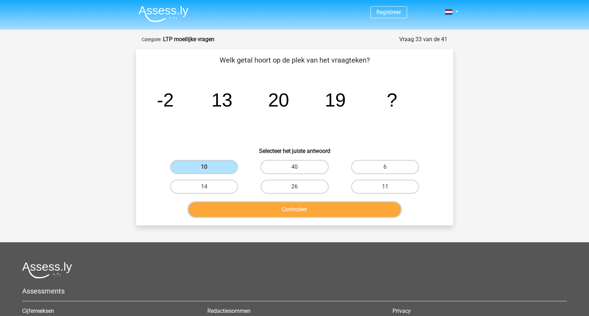
click at [312, 212] on button "Controleer" at bounding box center [294, 209] width 213 height 15
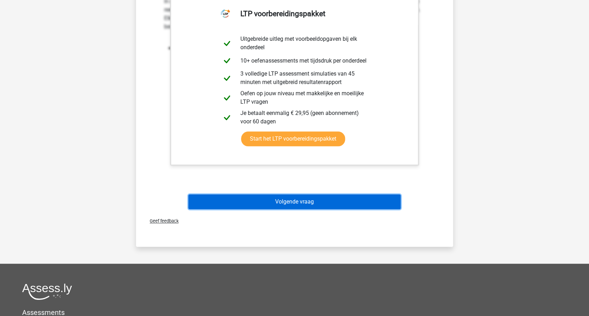
click at [312, 195] on button "Volgende vraag" at bounding box center [294, 201] width 213 height 15
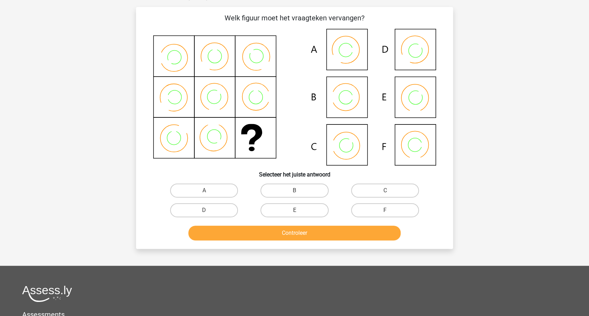
scroll to position [35, 0]
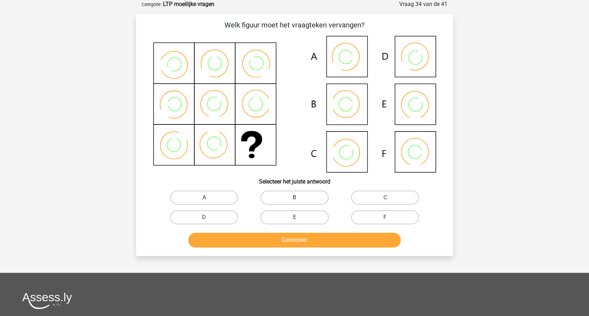
click at [305, 191] on label "B" at bounding box center [294, 197] width 68 height 14
click at [299, 198] on input "B" at bounding box center [297, 200] width 5 height 5
radio input "true"
click at [308, 235] on button "Controleer" at bounding box center [294, 240] width 213 height 15
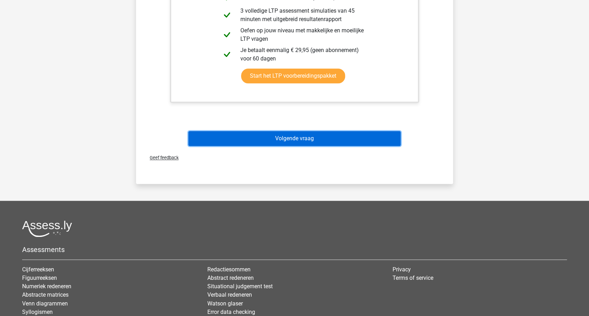
click at [323, 137] on button "Volgende vraag" at bounding box center [294, 138] width 213 height 15
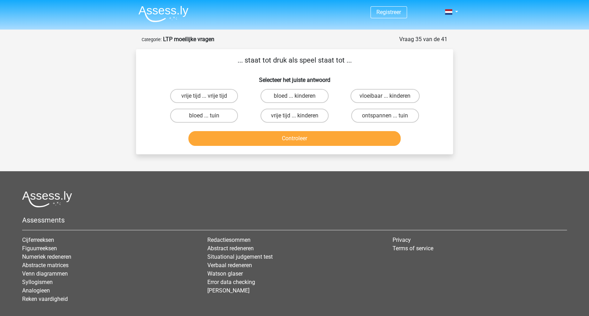
scroll to position [0, 0]
click at [211, 115] on label "bloed ... tuin" at bounding box center [204, 116] width 68 height 14
click at [209, 116] on input "bloed ... tuin" at bounding box center [206, 118] width 5 height 5
radio input "true"
click at [297, 135] on button "Controleer" at bounding box center [294, 138] width 213 height 15
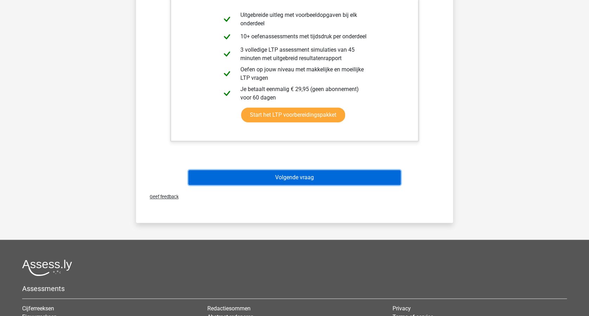
click at [308, 172] on button "Volgende vraag" at bounding box center [294, 177] width 213 height 15
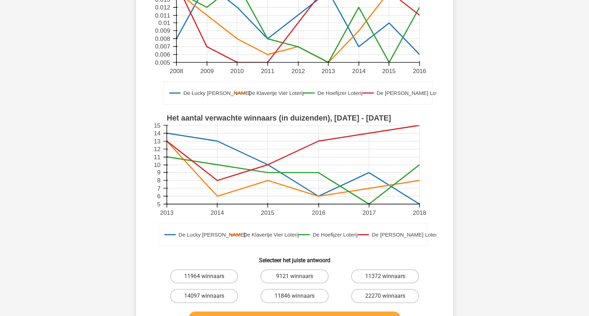
scroll to position [187, 0]
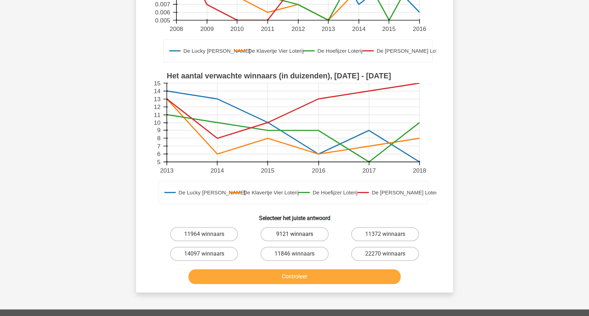
click at [304, 227] on label "9121 winnaars" at bounding box center [294, 234] width 68 height 14
click at [299, 234] on input "9121 winnaars" at bounding box center [297, 236] width 5 height 5
radio input "true"
click at [313, 269] on button "Controleer" at bounding box center [294, 276] width 213 height 15
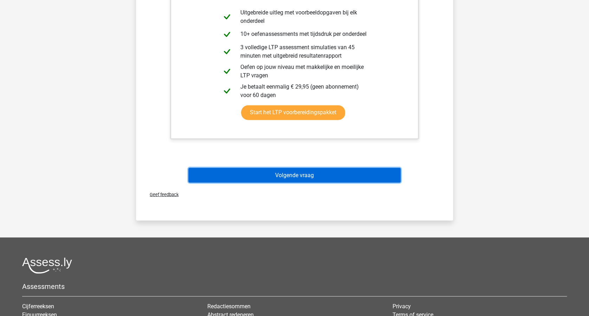
click at [330, 168] on button "Volgende vraag" at bounding box center [294, 175] width 213 height 15
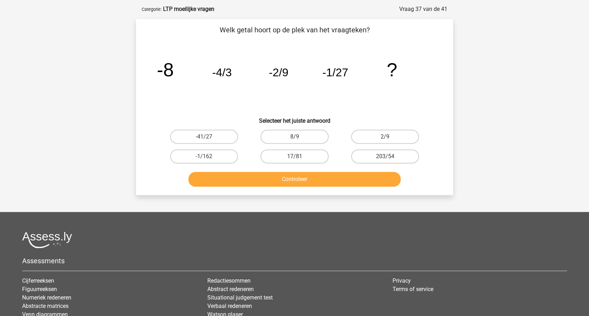
scroll to position [0, 0]
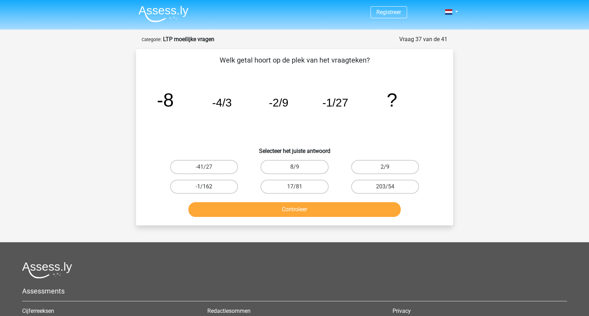
click at [203, 185] on label "-1/162" at bounding box center [204, 187] width 68 height 14
click at [204, 187] on input "-1/162" at bounding box center [206, 189] width 5 height 5
radio input "true"
click at [292, 206] on button "Controleer" at bounding box center [294, 209] width 213 height 15
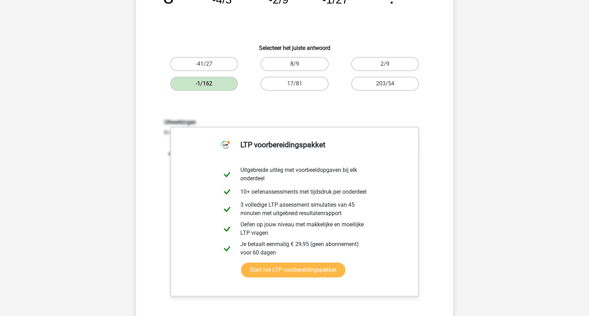
scroll to position [141, 0]
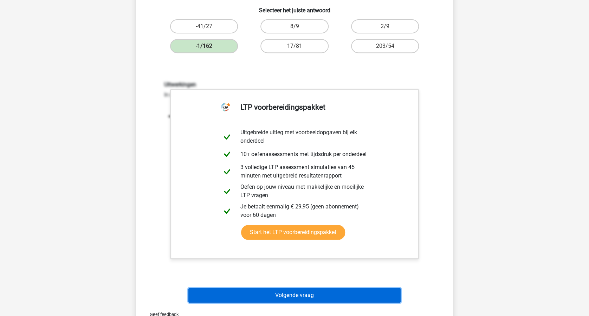
click at [315, 300] on button "Volgende vraag" at bounding box center [294, 295] width 213 height 15
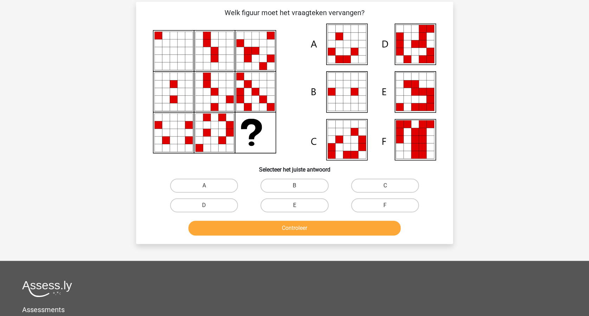
scroll to position [35, 0]
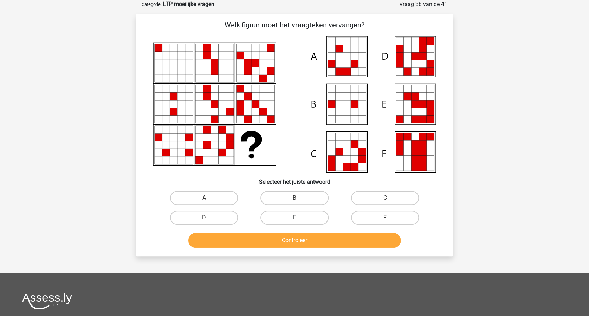
click at [311, 214] on label "E" at bounding box center [294, 218] width 68 height 14
click at [299, 218] on input "E" at bounding box center [297, 220] width 5 height 5
radio input "true"
click at [319, 239] on button "Controleer" at bounding box center [294, 240] width 213 height 15
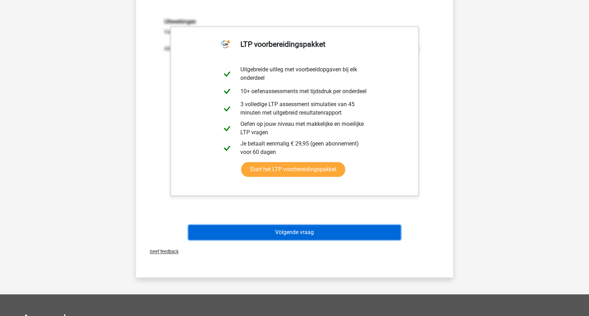
click at [321, 230] on button "Volgende vraag" at bounding box center [294, 232] width 213 height 15
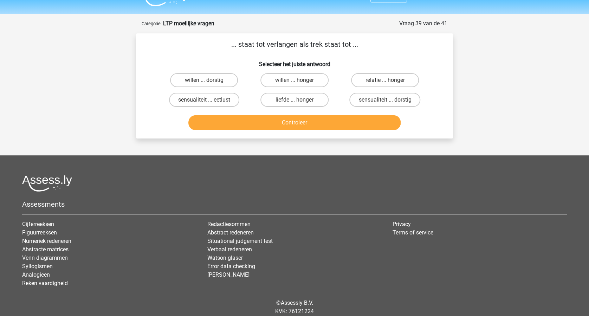
scroll to position [0, 0]
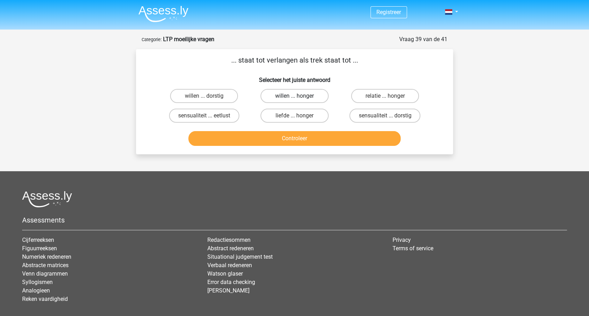
click at [293, 96] on label "willen ... honger" at bounding box center [294, 96] width 68 height 14
click at [295, 96] on input "willen ... honger" at bounding box center [297, 98] width 5 height 5
radio input "true"
click at [295, 132] on button "Controleer" at bounding box center [294, 138] width 213 height 15
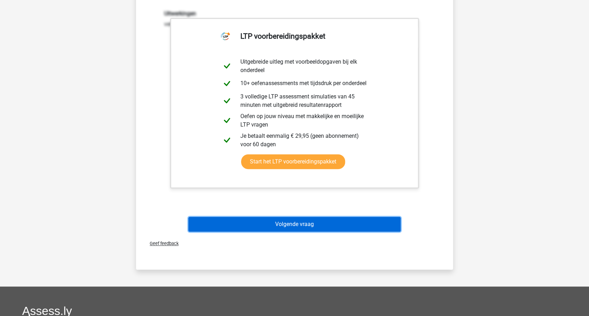
click at [325, 219] on button "Volgende vraag" at bounding box center [294, 224] width 213 height 15
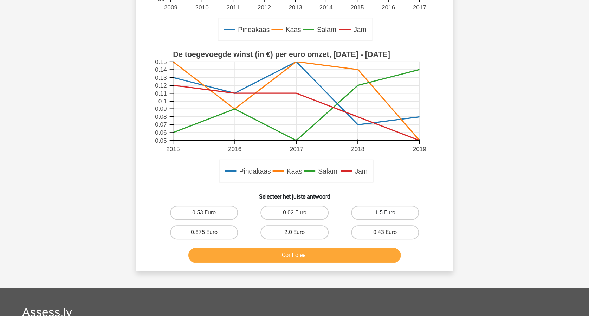
scroll to position [222, 0]
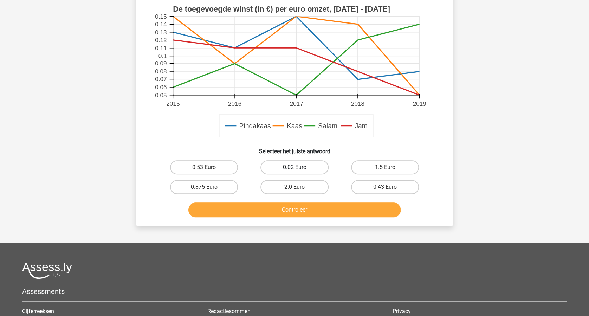
click at [304, 167] on label "0.02 Euro" at bounding box center [294, 167] width 68 height 14
click at [299, 167] on input "0.02 Euro" at bounding box center [297, 169] width 5 height 5
radio input "true"
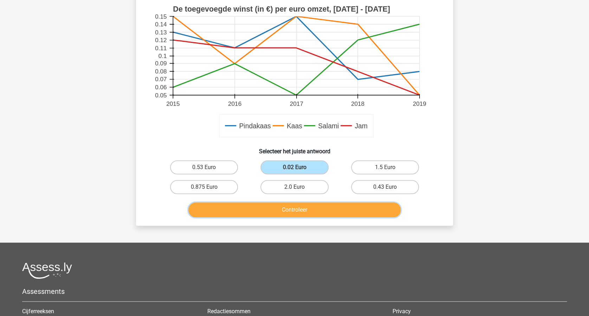
click at [318, 205] on button "Controleer" at bounding box center [294, 209] width 213 height 15
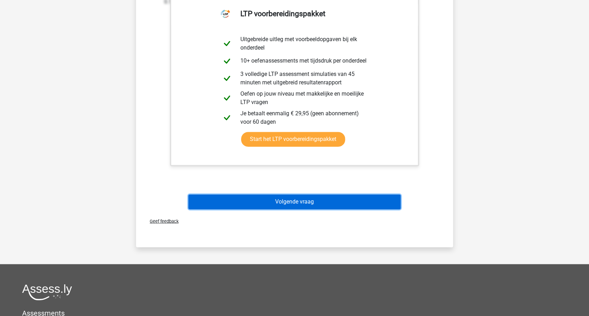
click at [326, 198] on button "Volgende vraag" at bounding box center [294, 201] width 213 height 15
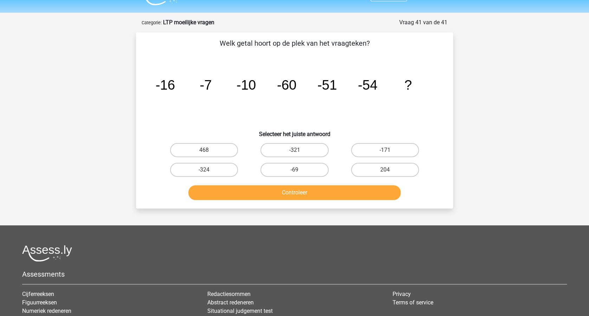
scroll to position [0, 0]
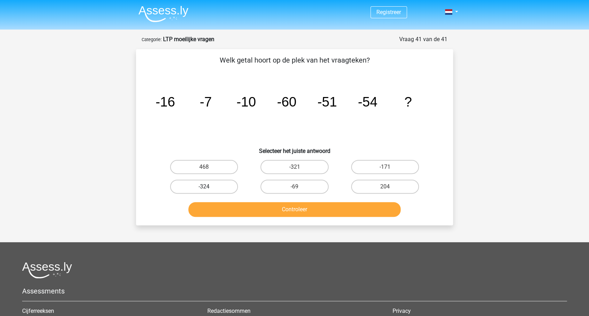
click at [216, 185] on label "-324" at bounding box center [204, 187] width 68 height 14
click at [209, 187] on input "-324" at bounding box center [206, 189] width 5 height 5
radio input "true"
click at [301, 210] on button "Controleer" at bounding box center [294, 209] width 213 height 15
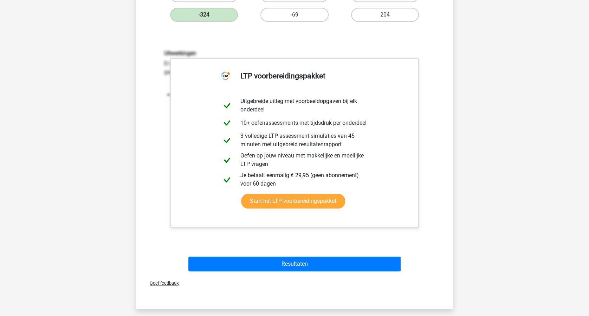
scroll to position [234, 0]
